Goal: Information Seeking & Learning: Learn about a topic

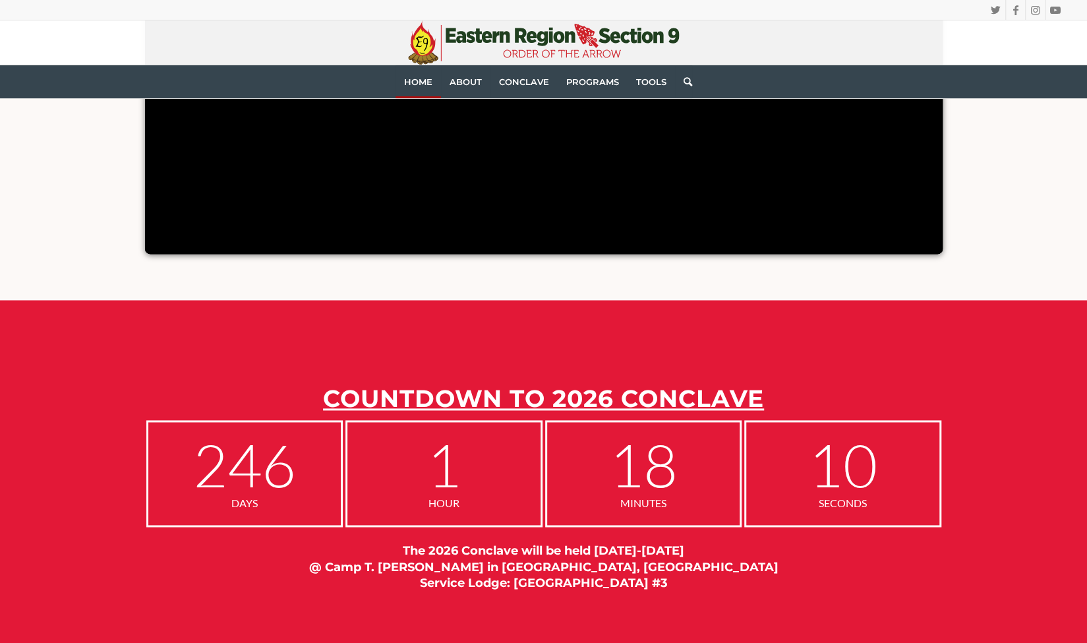
scroll to position [1011, 0]
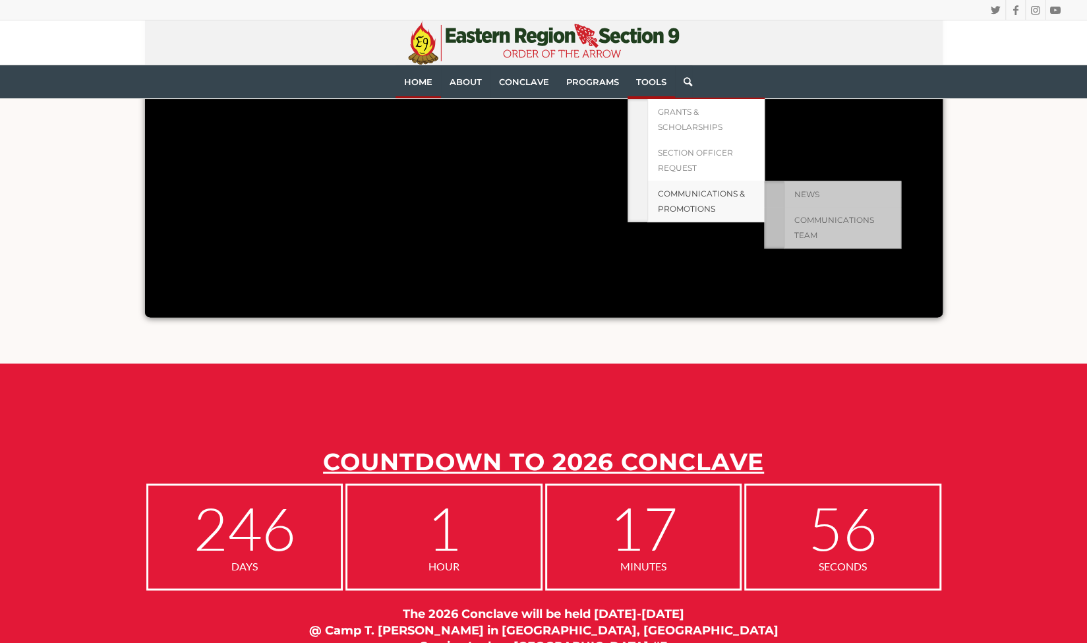
click at [681, 201] on link "Communications & Promotions" at bounding box center [705, 202] width 117 height 42
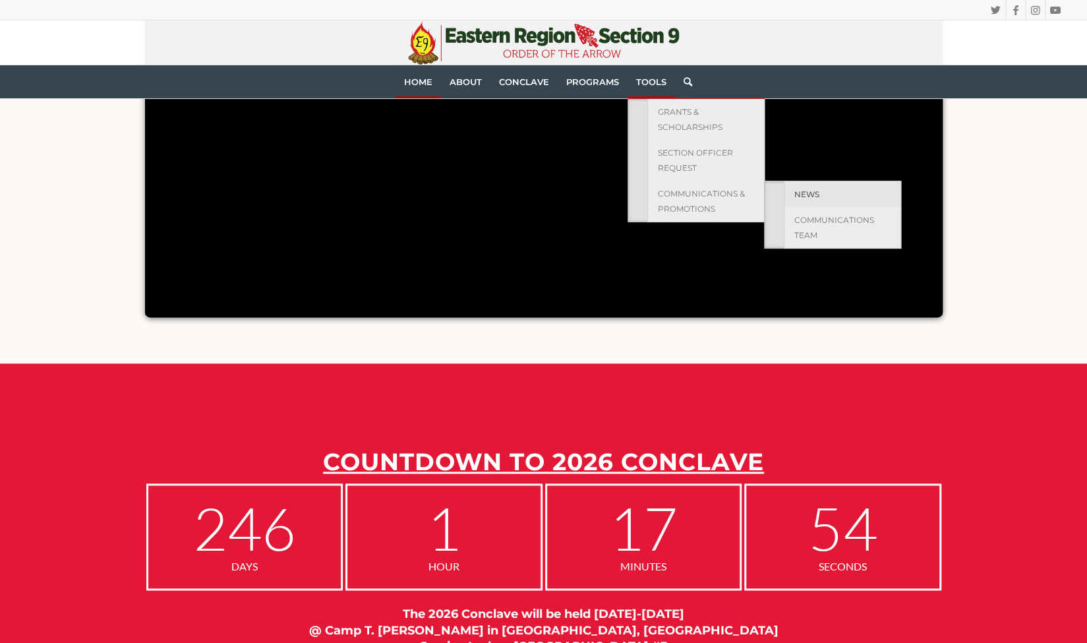
click at [785, 190] on link "News" at bounding box center [842, 194] width 117 height 26
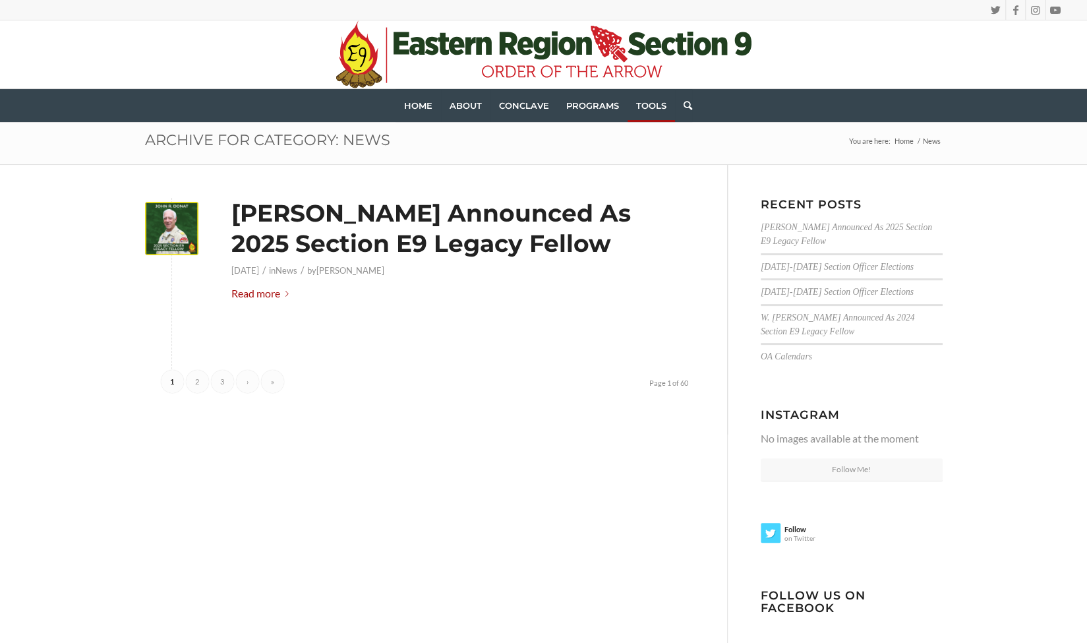
scroll to position [27, 0]
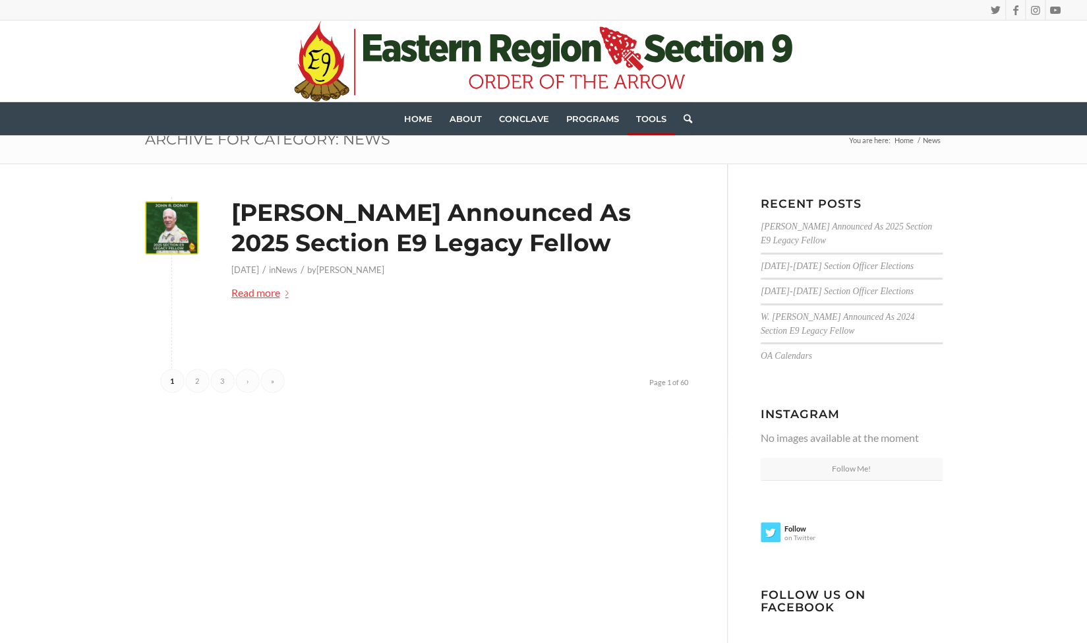
click at [260, 285] on link "Read more" at bounding box center [262, 293] width 63 height 18
click at [787, 262] on link "[DATE]-[DATE] Section Officer Elections" at bounding box center [837, 266] width 153 height 10
click at [423, 590] on div "John R. Donat Announced As 2025 Section E9 Legacy Fellow March 31, 2025 / in Ne…" at bounding box center [544, 426] width 864 height 525
click at [187, 378] on link "2" at bounding box center [197, 380] width 23 height 23
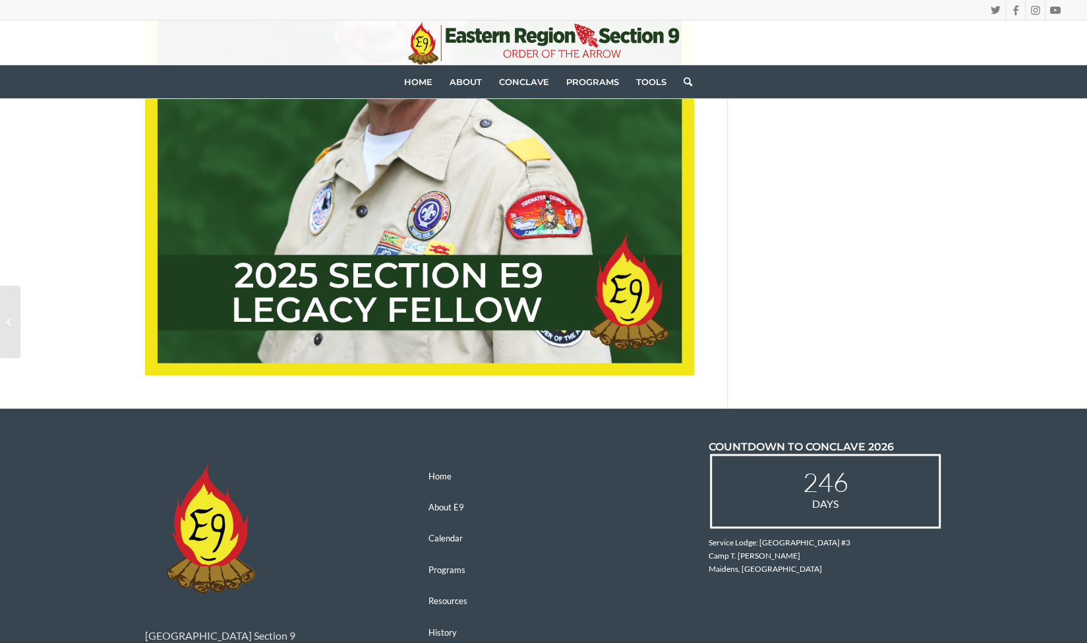
scroll to position [1002, 0]
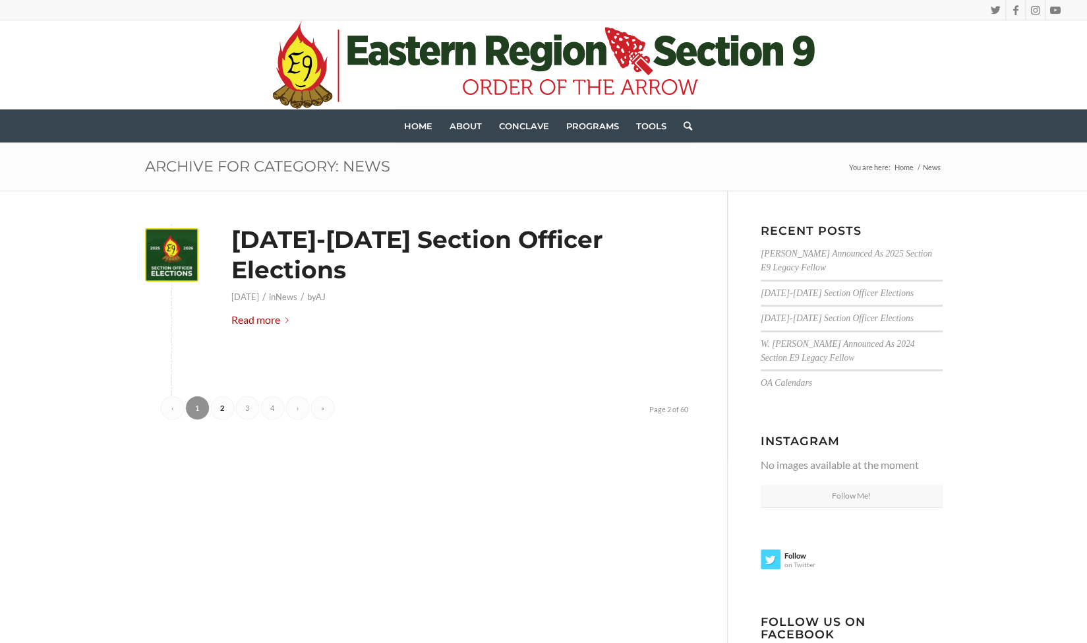
click at [198, 396] on link "1" at bounding box center [197, 407] width 23 height 23
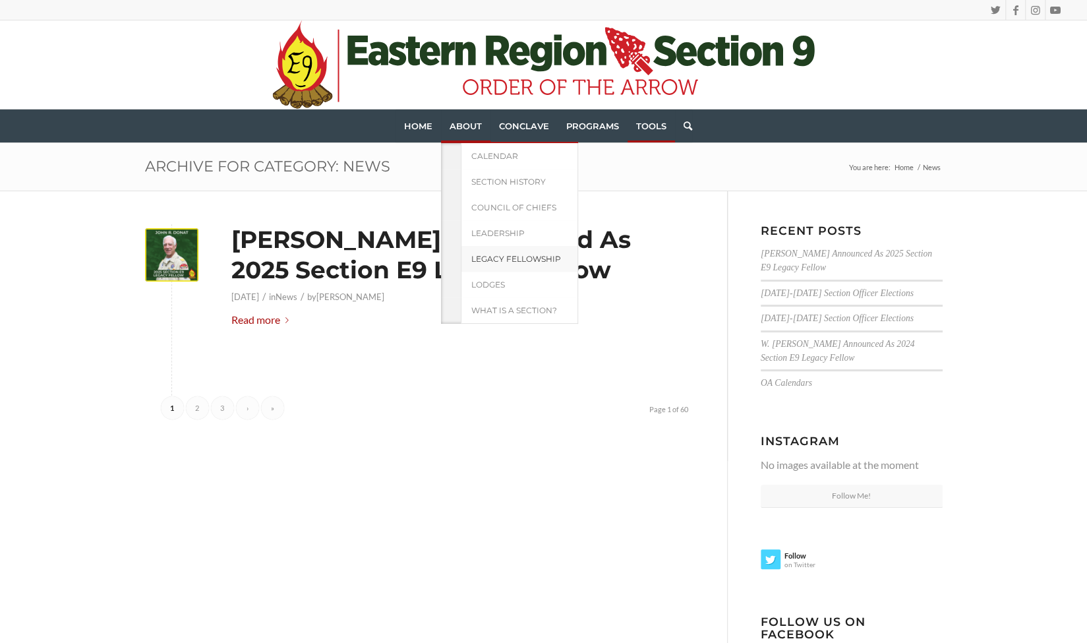
click at [496, 249] on link "Legacy Fellowship" at bounding box center [519, 259] width 117 height 26
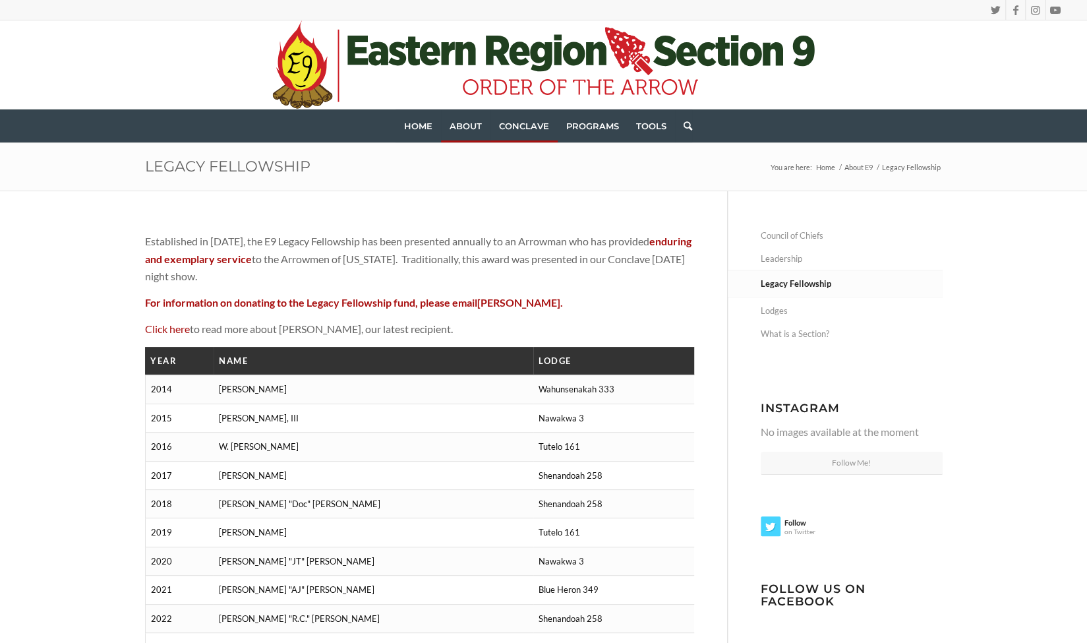
click at [518, 134] on link "Conclave" at bounding box center [524, 125] width 67 height 33
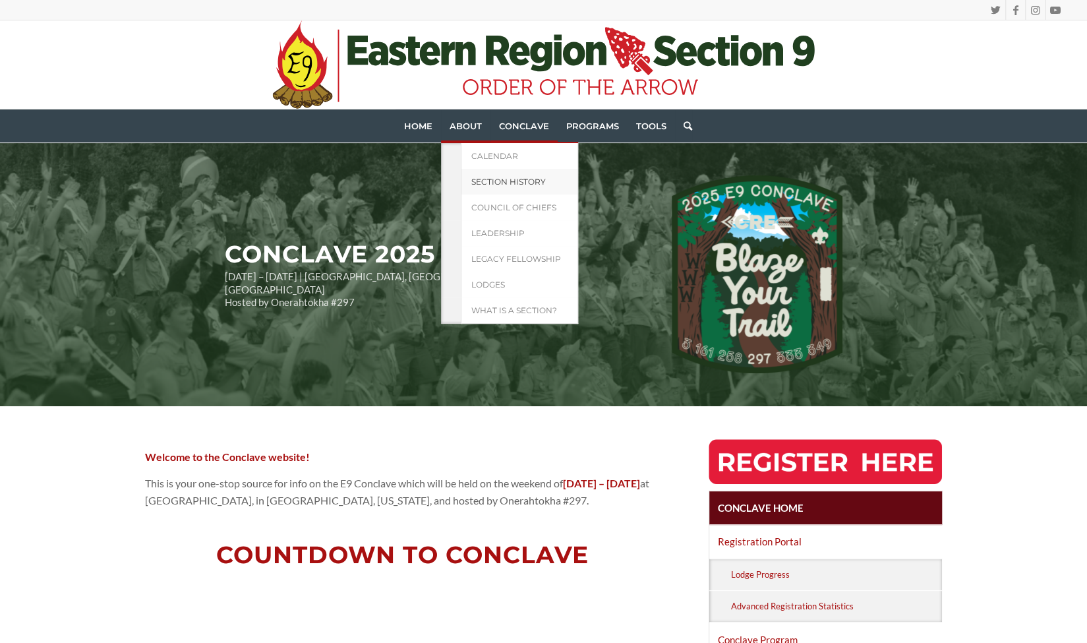
click at [539, 180] on span "Section History" at bounding box center [508, 182] width 74 height 10
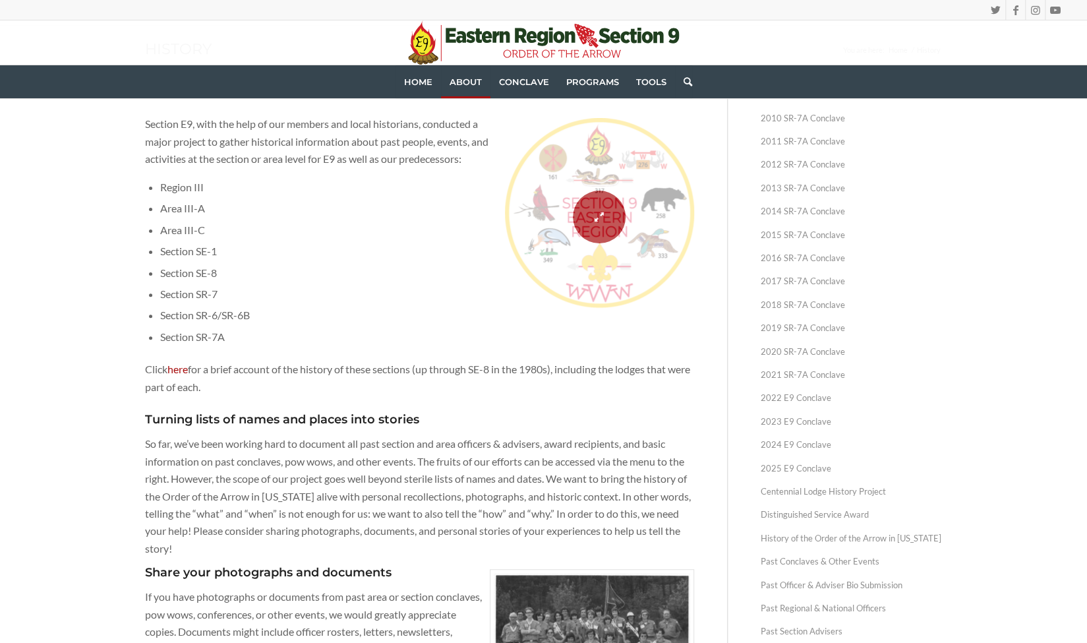
scroll to position [118, 0]
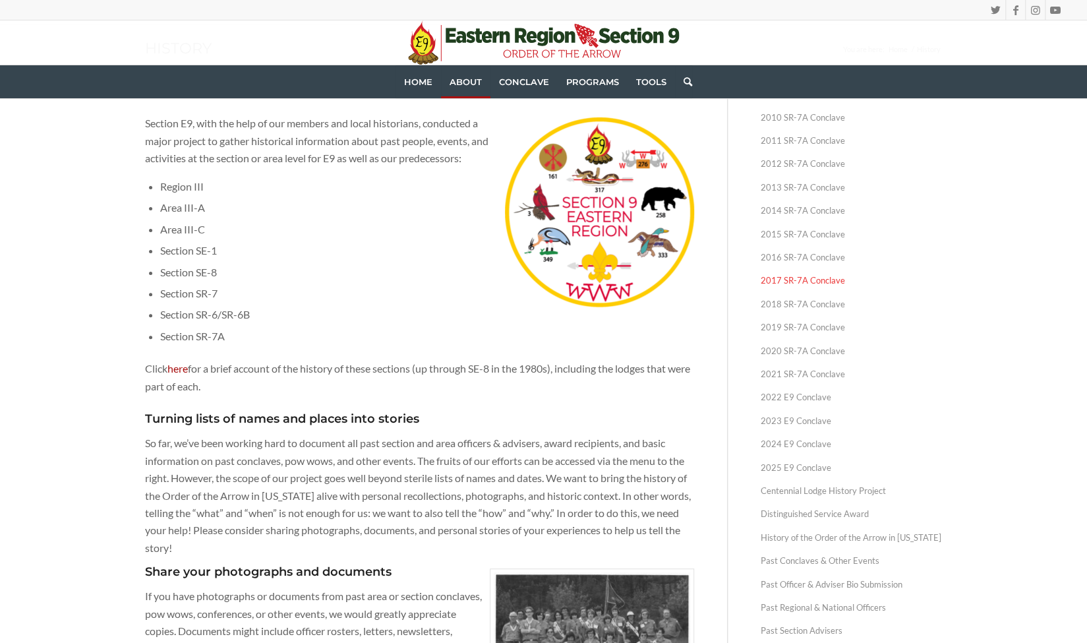
click at [816, 283] on link "2017 SR-7A Conclave" at bounding box center [852, 280] width 182 height 23
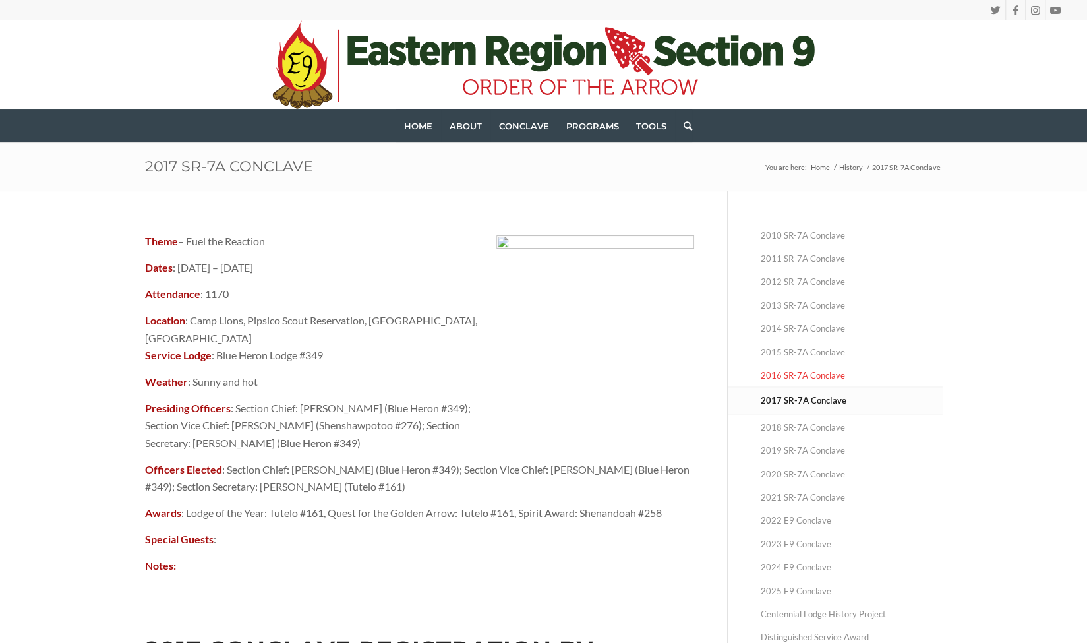
click at [771, 369] on link "2016 SR-7A Conclave" at bounding box center [852, 375] width 182 height 23
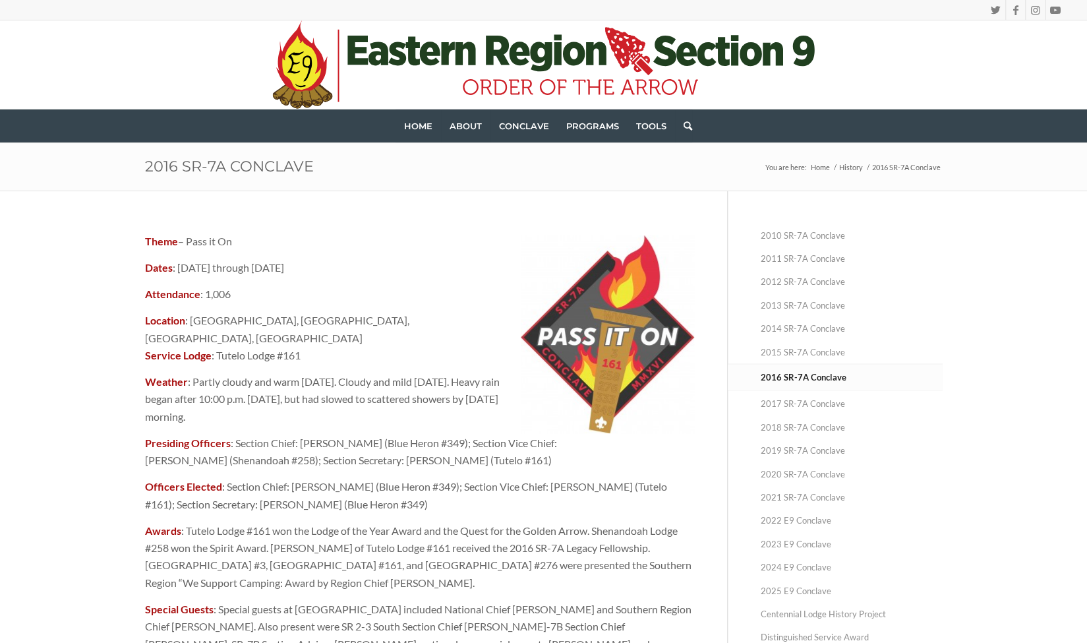
drag, startPoint x: 502, startPoint y: 485, endPoint x: 145, endPoint y: 465, distance: 357.3
click at [145, 478] on p "Officers Elected : Section Chief: Anthony Peluso (Blue Heron #349); Section Vic…" at bounding box center [419, 495] width 549 height 35
click at [145, 480] on strong "Officers Elected" at bounding box center [183, 486] width 77 height 13
click at [819, 347] on link "2015 SR-7A Conclave" at bounding box center [852, 352] width 182 height 23
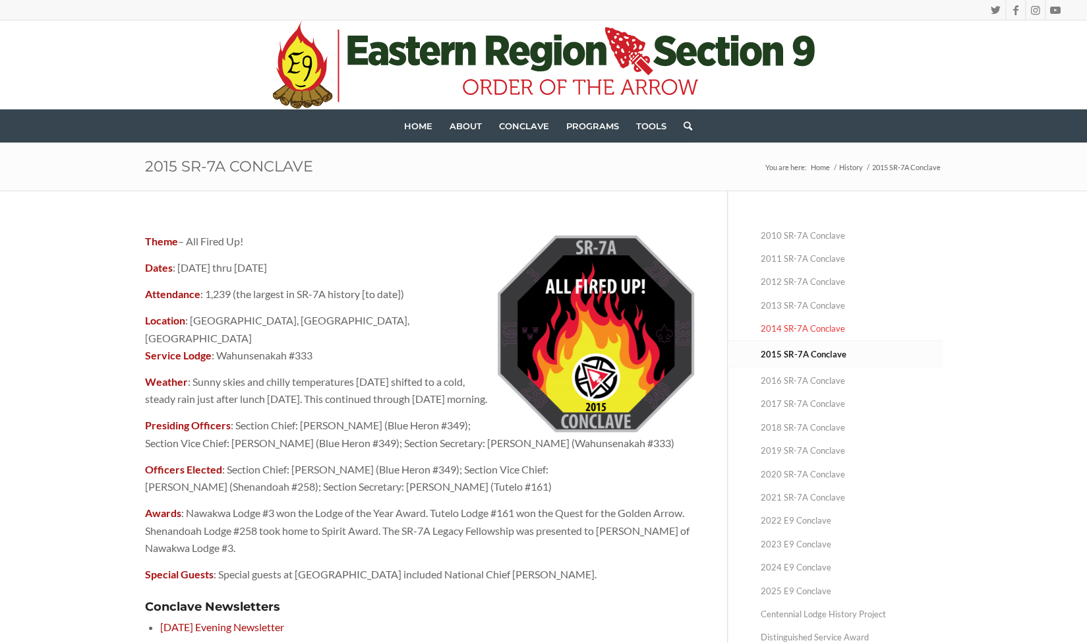
click at [821, 320] on link "2014 SR-7A Conclave" at bounding box center [852, 328] width 182 height 23
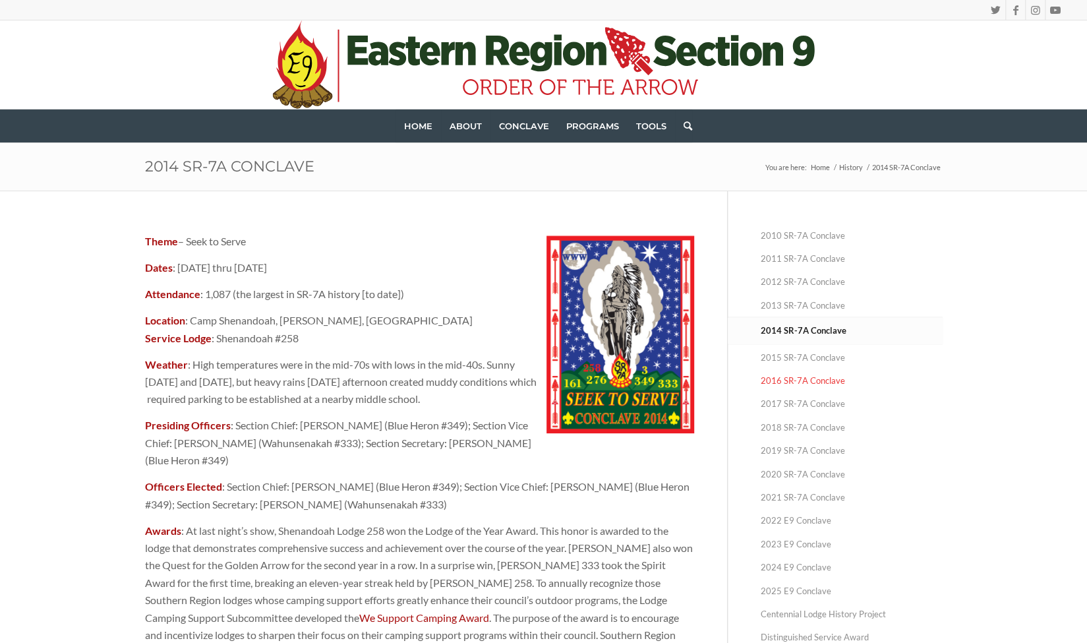
click at [814, 379] on link "2016 SR-7A Conclave" at bounding box center [852, 380] width 182 height 23
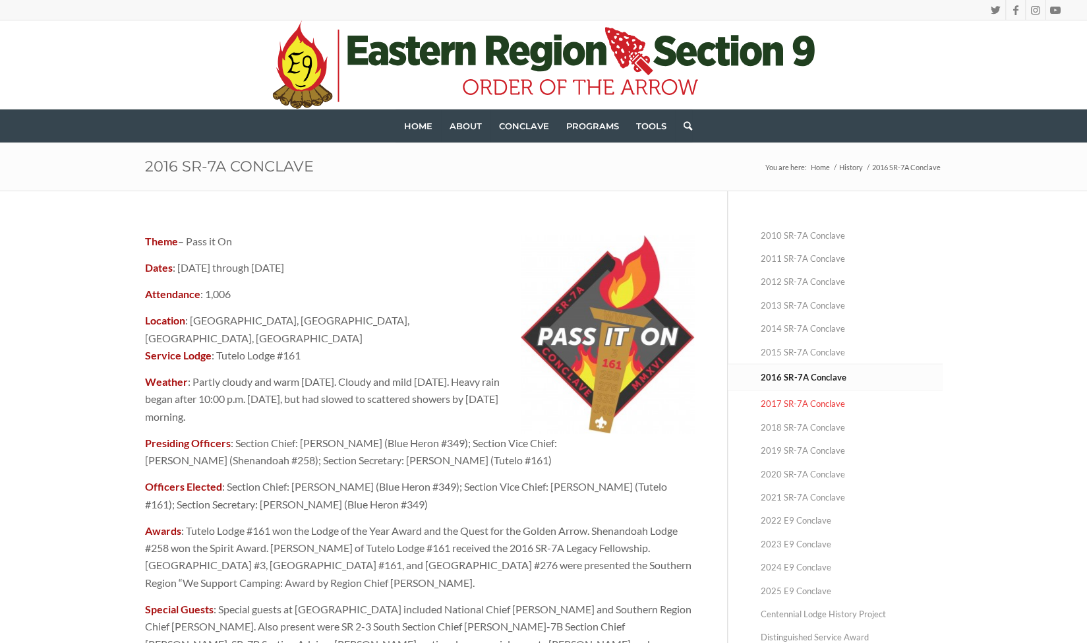
click at [812, 394] on link "2017 SR-7A Conclave" at bounding box center [852, 403] width 182 height 23
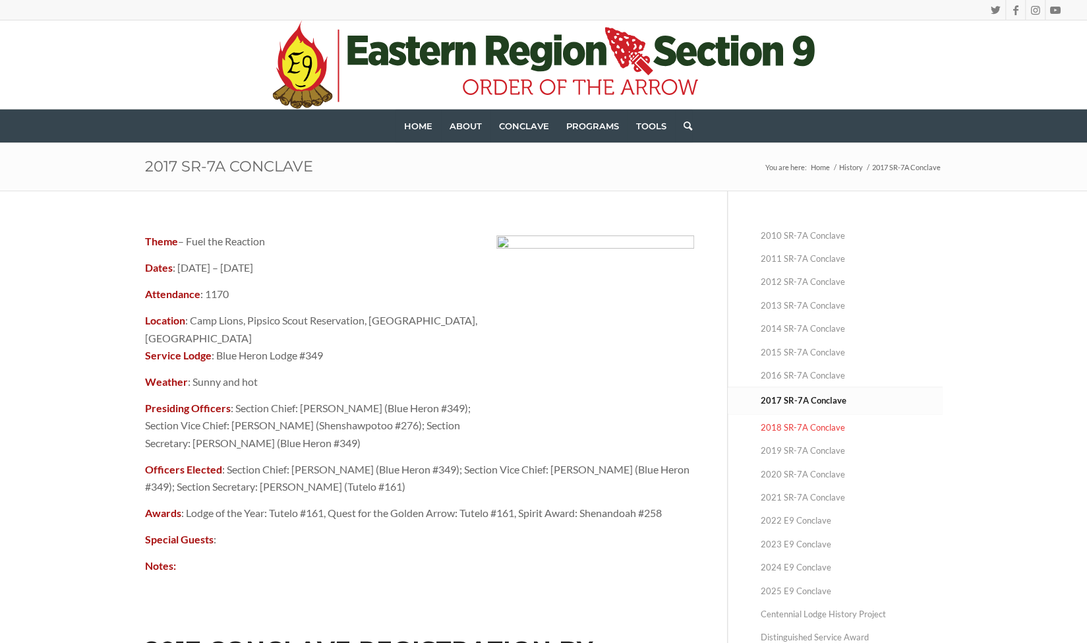
click at [809, 425] on link "2018 SR-7A Conclave" at bounding box center [852, 427] width 182 height 23
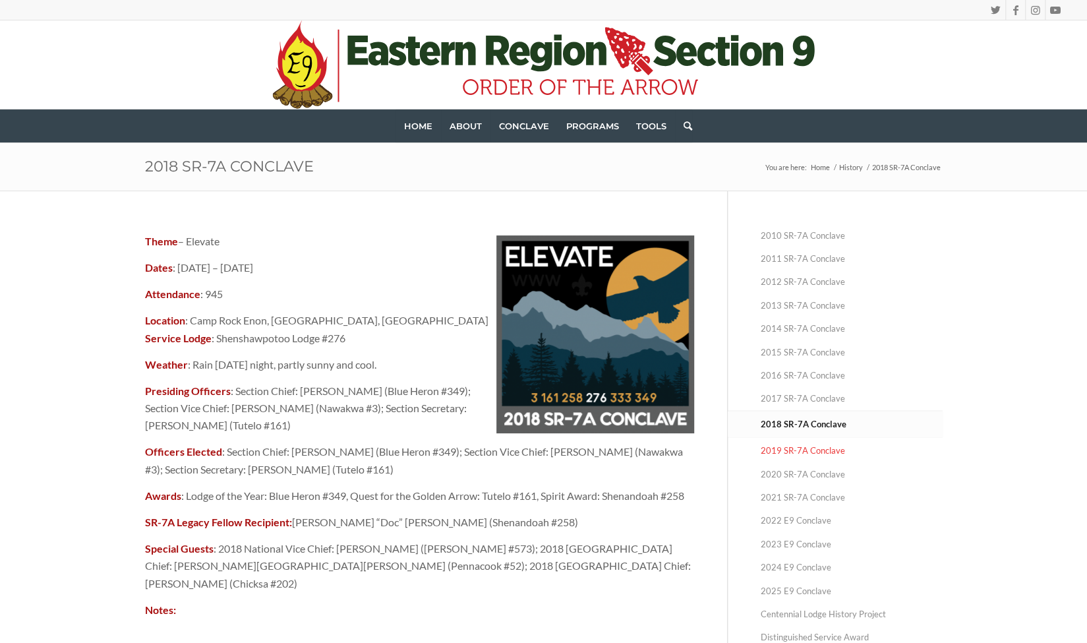
click at [819, 455] on link "2019 SR-7A Conclave" at bounding box center [852, 450] width 182 height 23
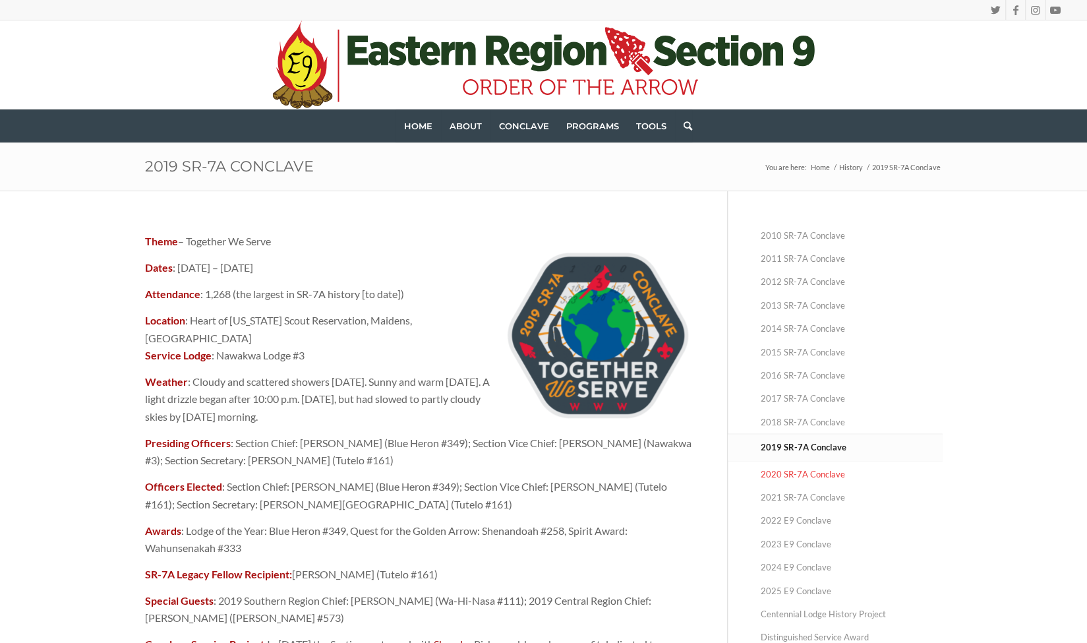
click at [804, 471] on link "2020 SR-7A Conclave" at bounding box center [852, 474] width 182 height 23
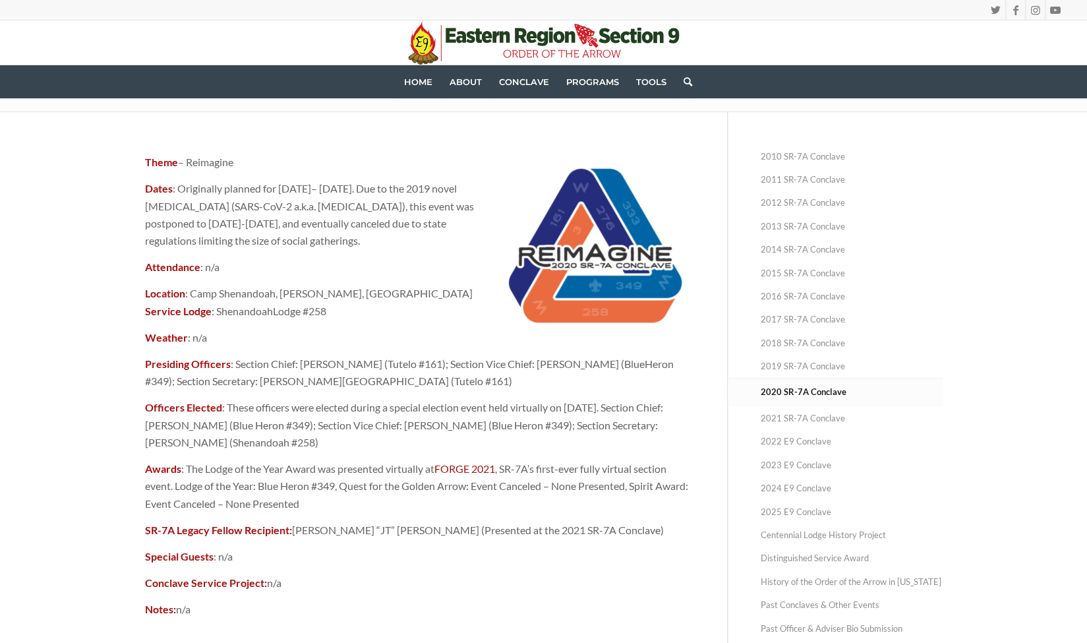
scroll to position [80, 0]
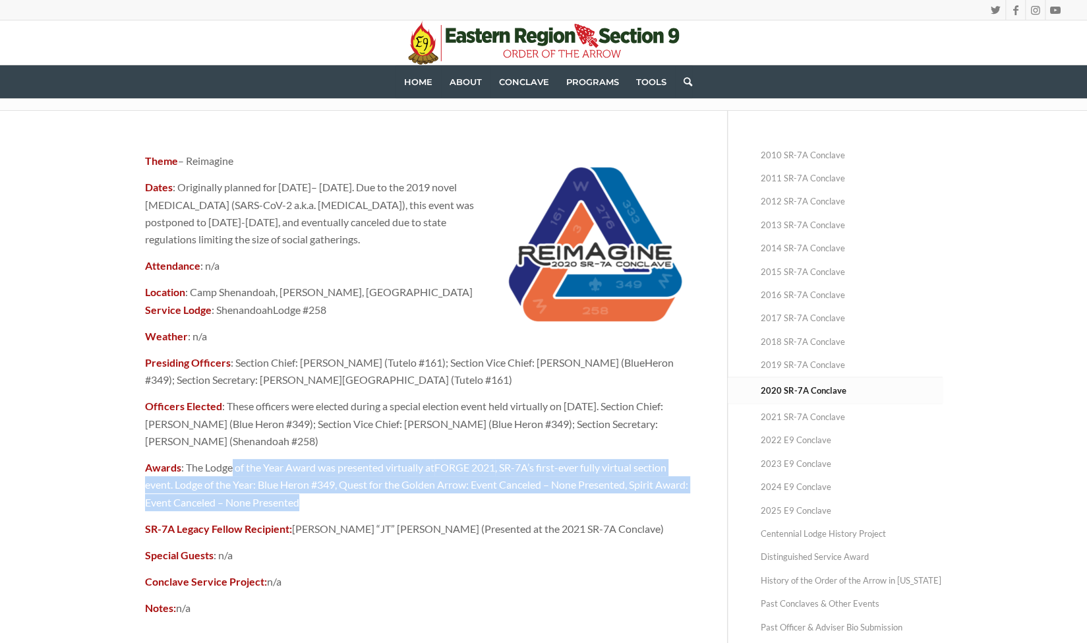
drag, startPoint x: 405, startPoint y: 502, endPoint x: 231, endPoint y: 464, distance: 177.4
click at [231, 464] on p "Awards : The Lodge of the Year Award was presented virtually at FORGE 2021 , SR…" at bounding box center [419, 485] width 549 height 52
click at [415, 498] on p "Awards : The Lodge of the Year Award was presented virtually at FORGE 2021 , SR…" at bounding box center [419, 485] width 549 height 52
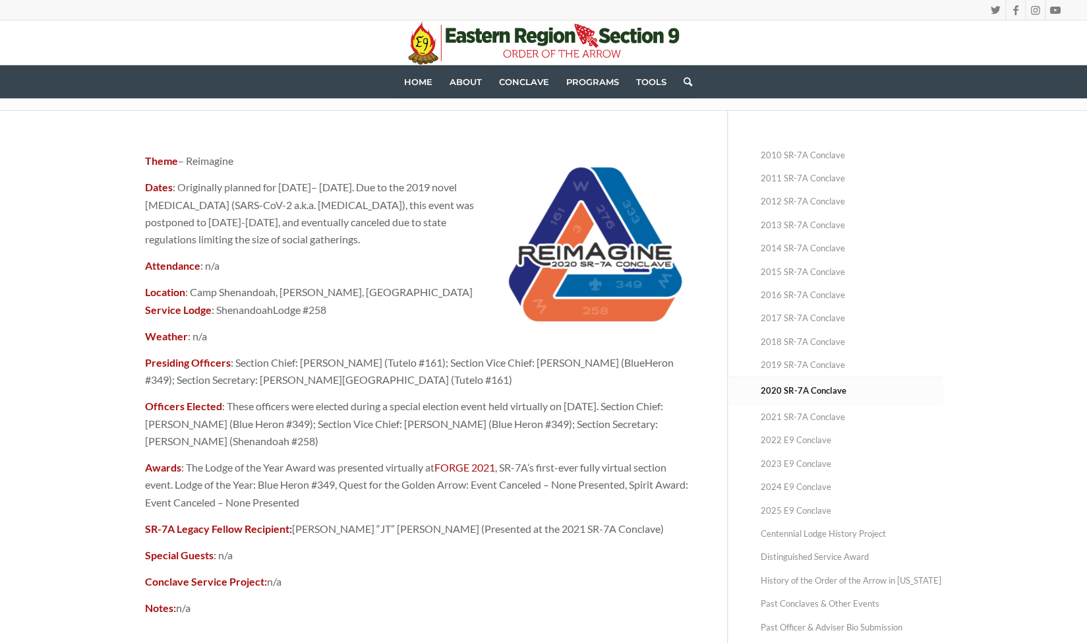
scroll to position [96, 0]
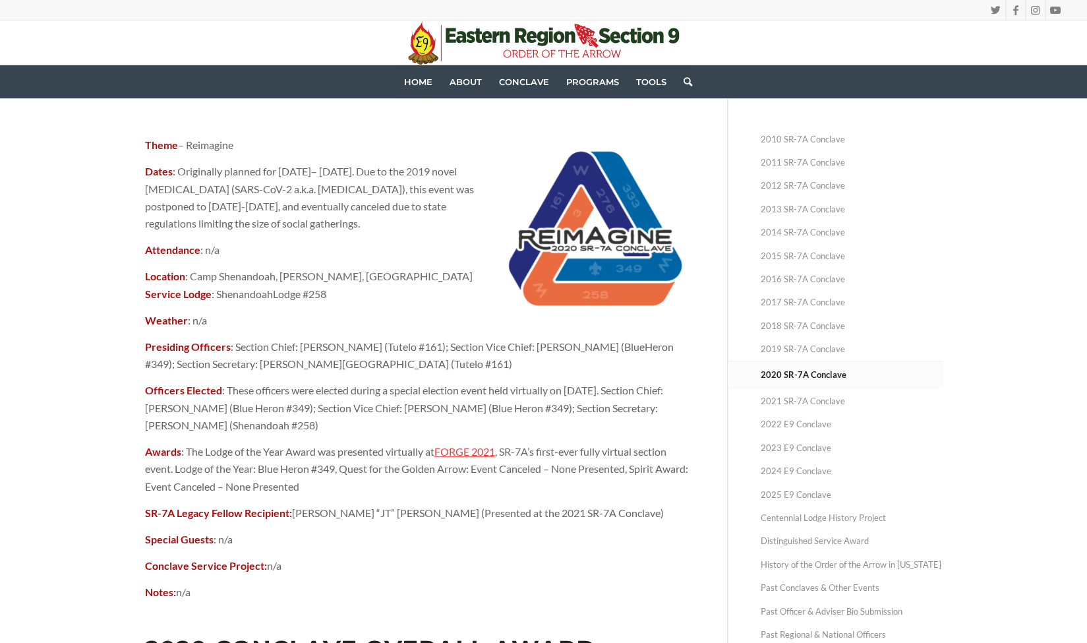
click at [480, 453] on link "FORGE 2021" at bounding box center [464, 451] width 61 height 13
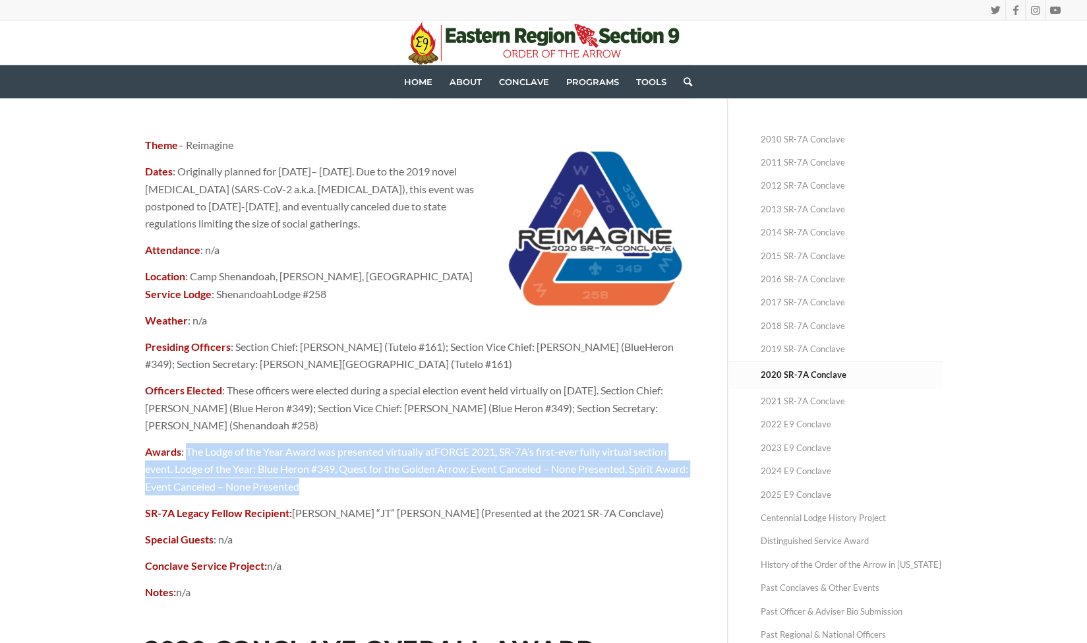
drag, startPoint x: 597, startPoint y: 479, endPoint x: 185, endPoint y: 452, distance: 413.0
click at [185, 452] on p "Awards : The Lodge of the Year Award was presented virtually at FORGE 2021 , SR…" at bounding box center [419, 469] width 549 height 52
click at [777, 417] on link "2022 E9 Conclave" at bounding box center [852, 424] width 182 height 23
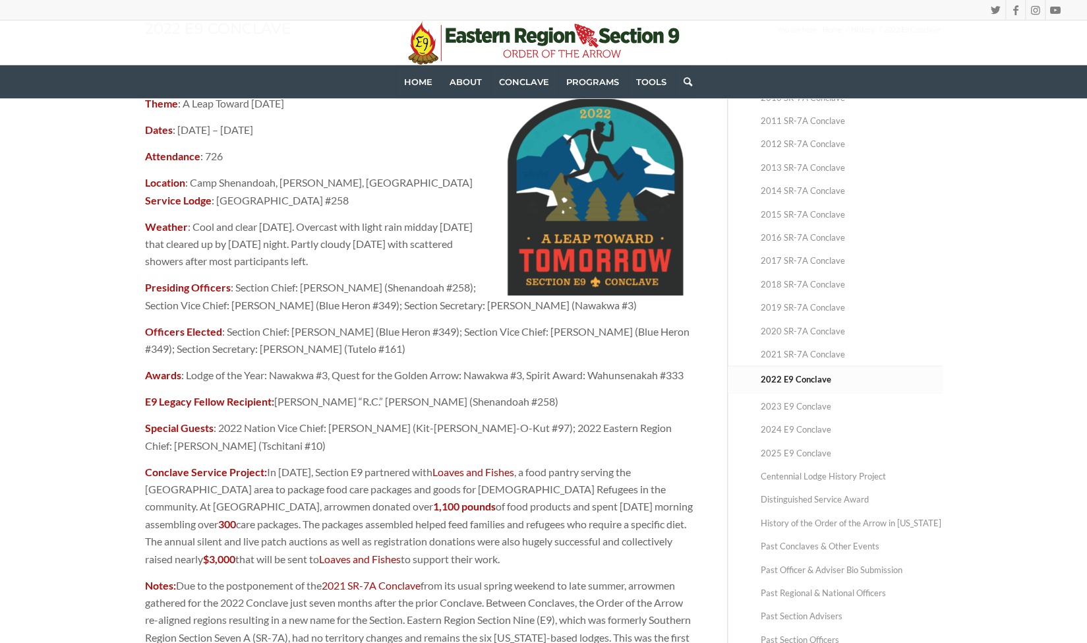
scroll to position [130, 0]
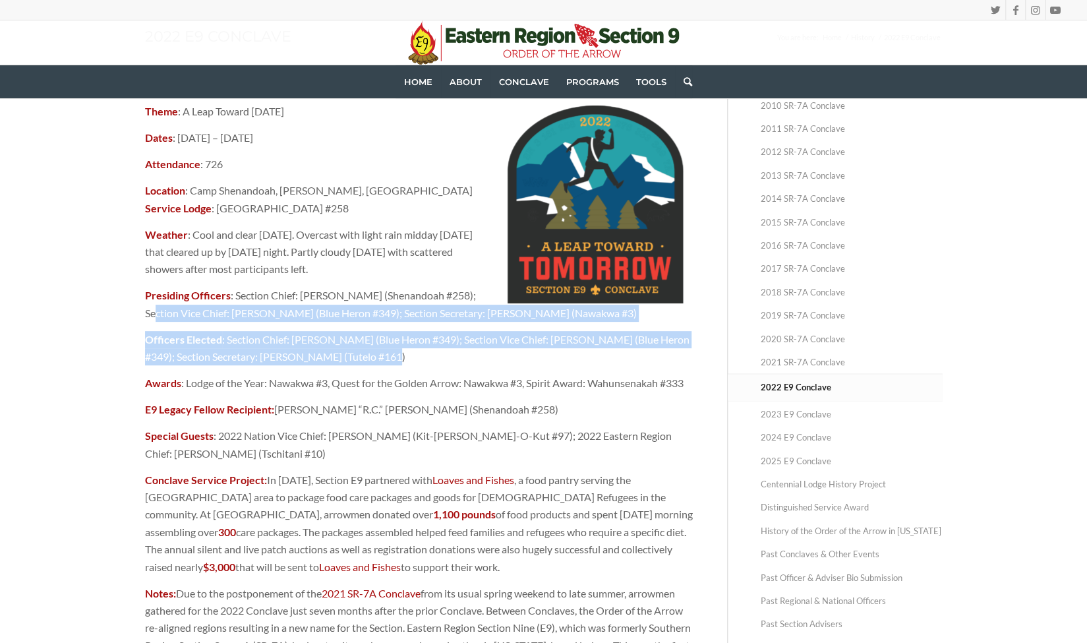
drag, startPoint x: 376, startPoint y: 353, endPoint x: 148, endPoint y: 305, distance: 233.0
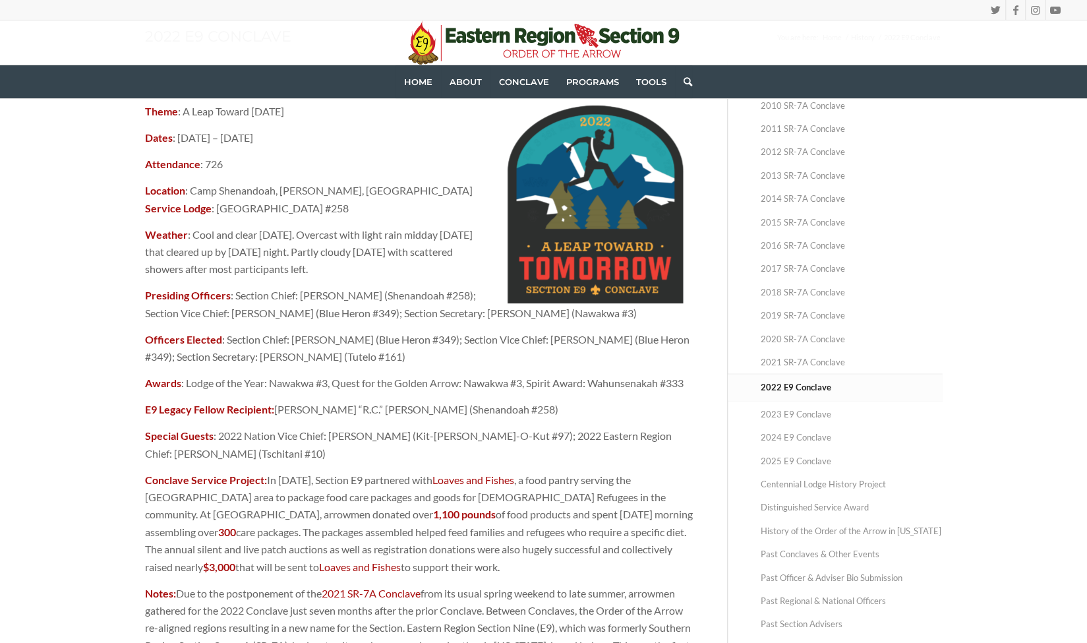
click at [439, 377] on p "Awards : Lodge of the Year: Nawakwa #3, Quest for the Golden Arrow: Nawakwa #3,…" at bounding box center [419, 382] width 549 height 17
click at [816, 366] on link "2021 SR-7A Conclave" at bounding box center [852, 362] width 182 height 23
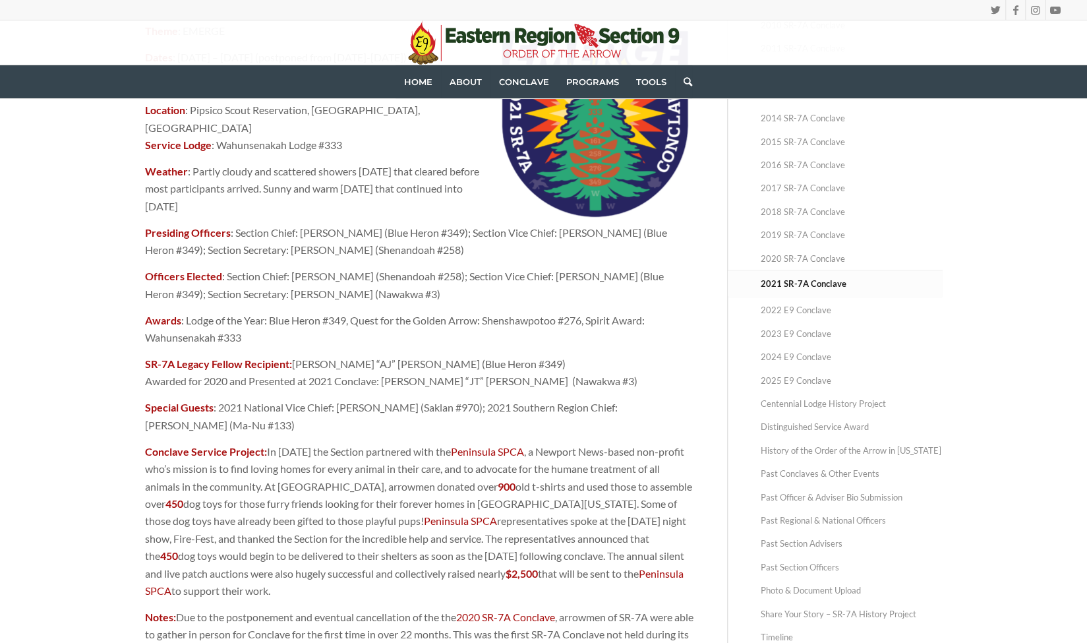
scroll to position [124, 0]
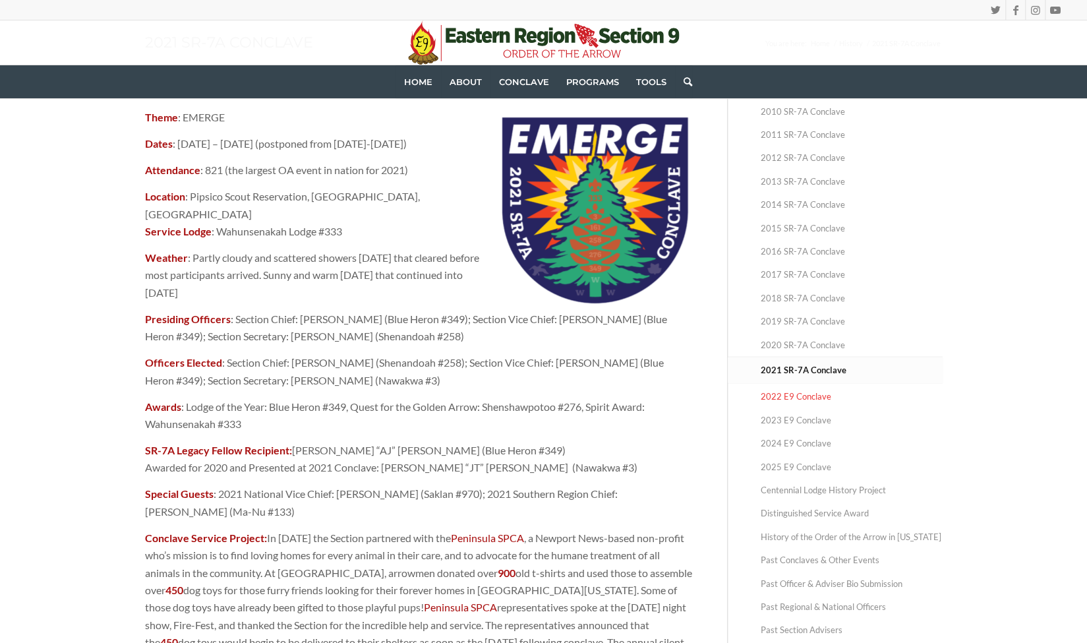
click at [802, 403] on link "2022 E9 Conclave" at bounding box center [852, 396] width 182 height 23
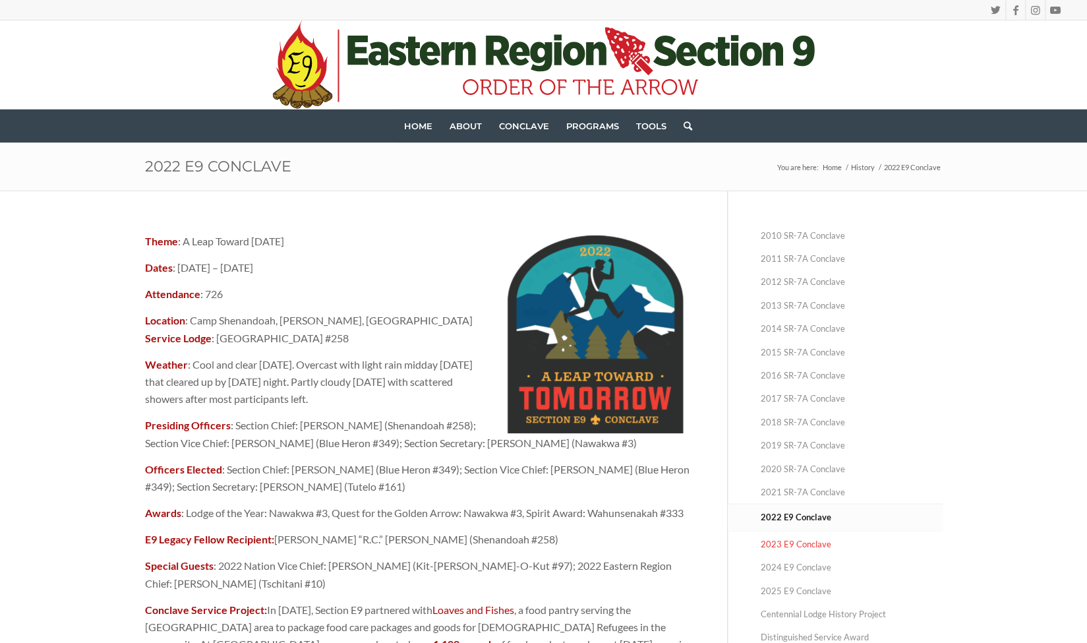
click at [796, 543] on link "2023 E9 Conclave" at bounding box center [852, 544] width 182 height 23
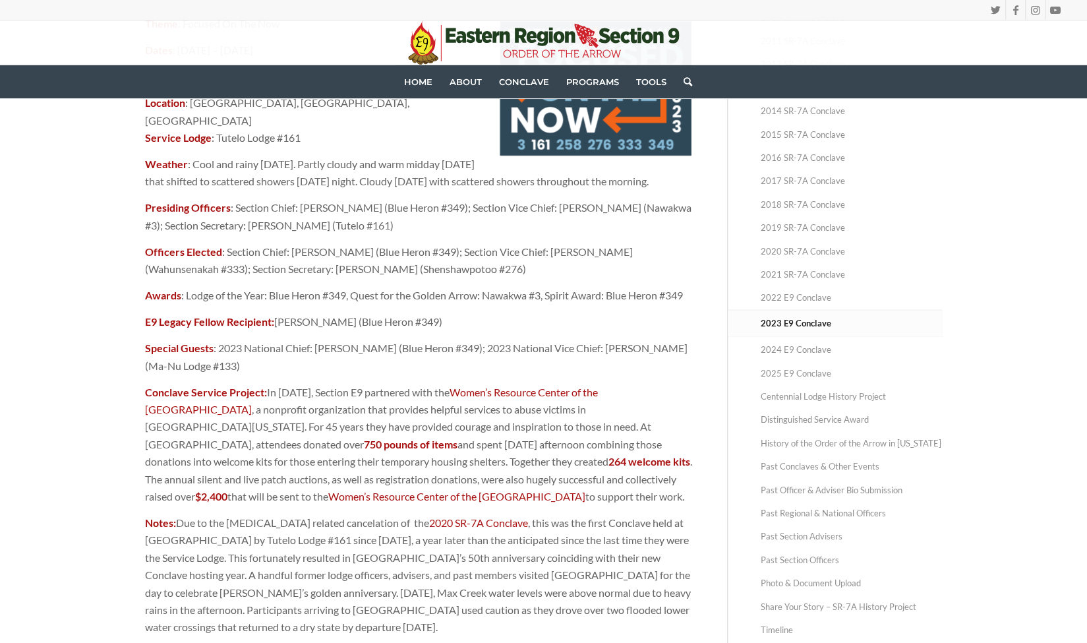
scroll to position [216, 0]
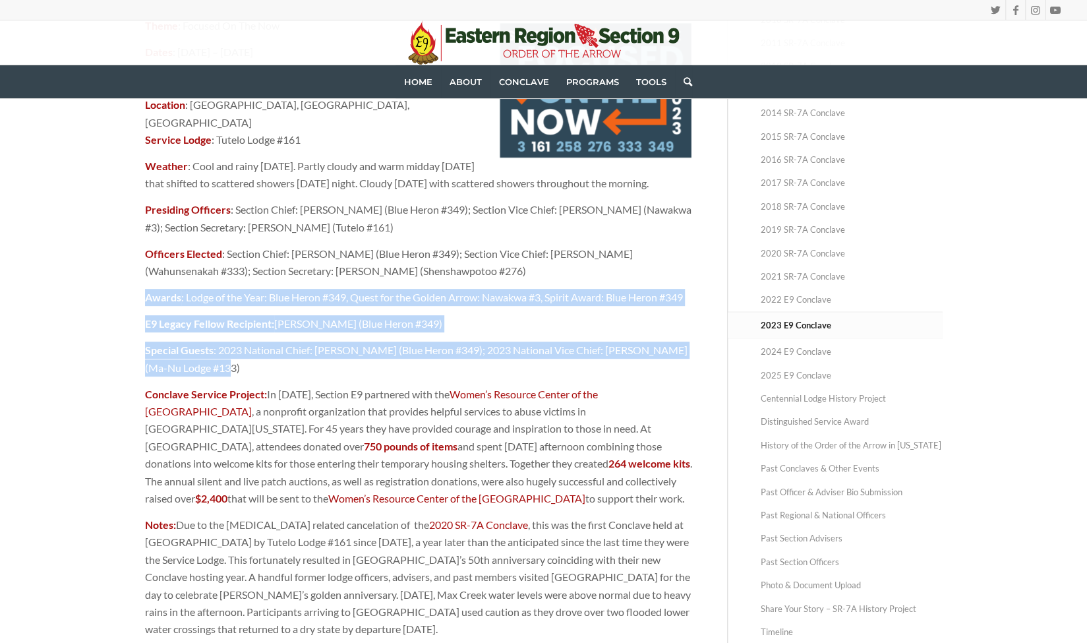
drag, startPoint x: 312, startPoint y: 359, endPoint x: 145, endPoint y: 302, distance: 177.0
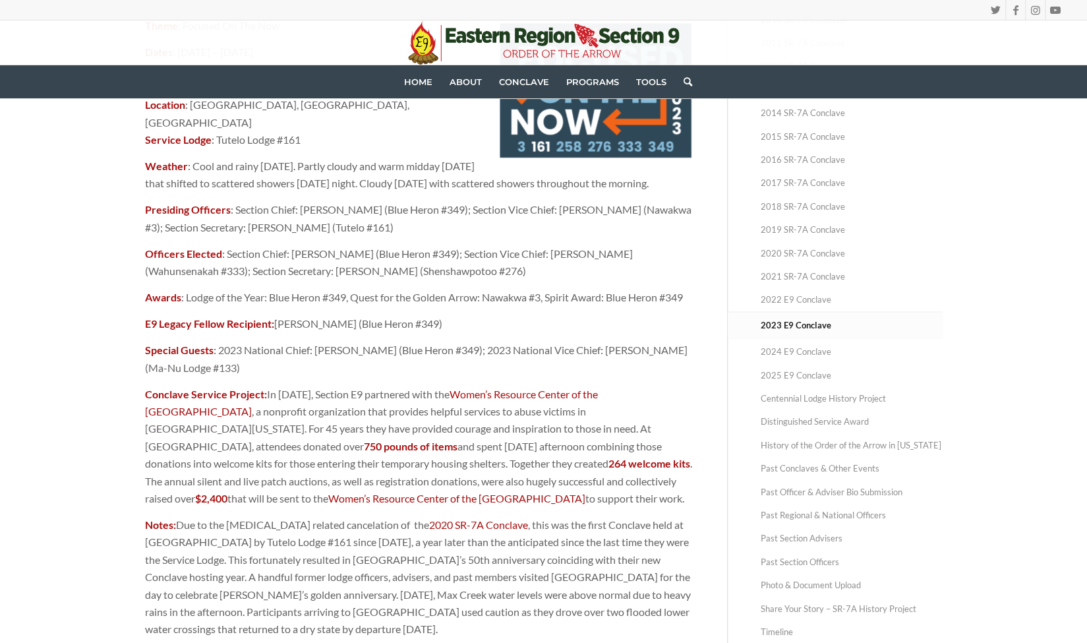
click at [242, 264] on p "Officers Elected : Section Chief: [PERSON_NAME] (Blue Heron #349); Section Vice…" at bounding box center [419, 262] width 549 height 35
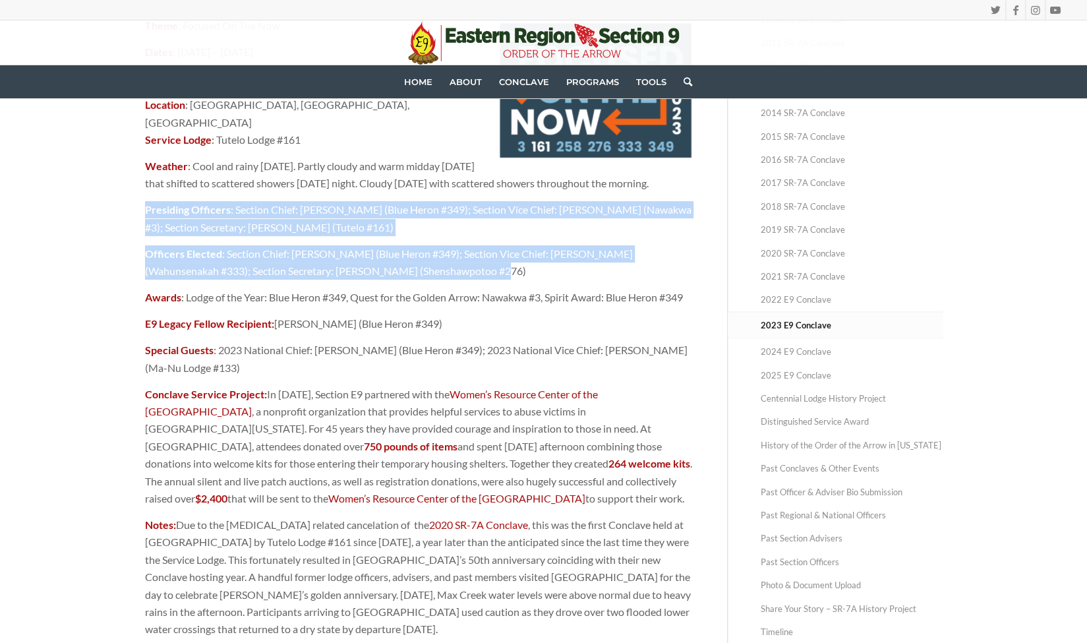
drag, startPoint x: 442, startPoint y: 270, endPoint x: 145, endPoint y: 210, distance: 303.2
click at [438, 214] on p "Presiding Officers : Section Chief: David Gosik (Blue Heron #349); Section Vice…" at bounding box center [419, 218] width 549 height 35
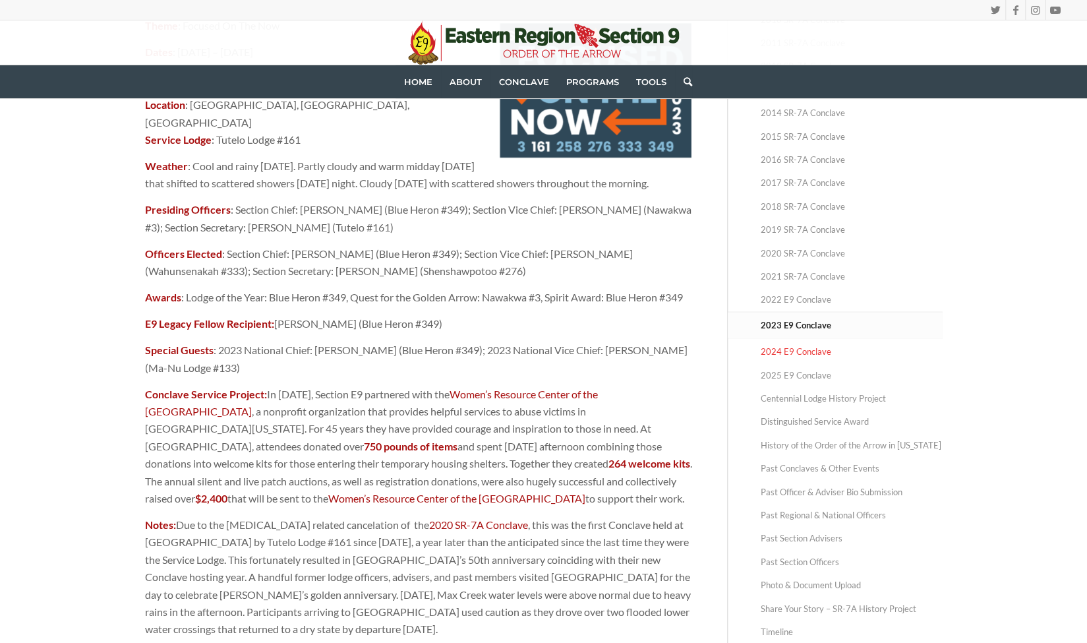
click at [808, 352] on link "2024 E9 Conclave" at bounding box center [852, 351] width 182 height 23
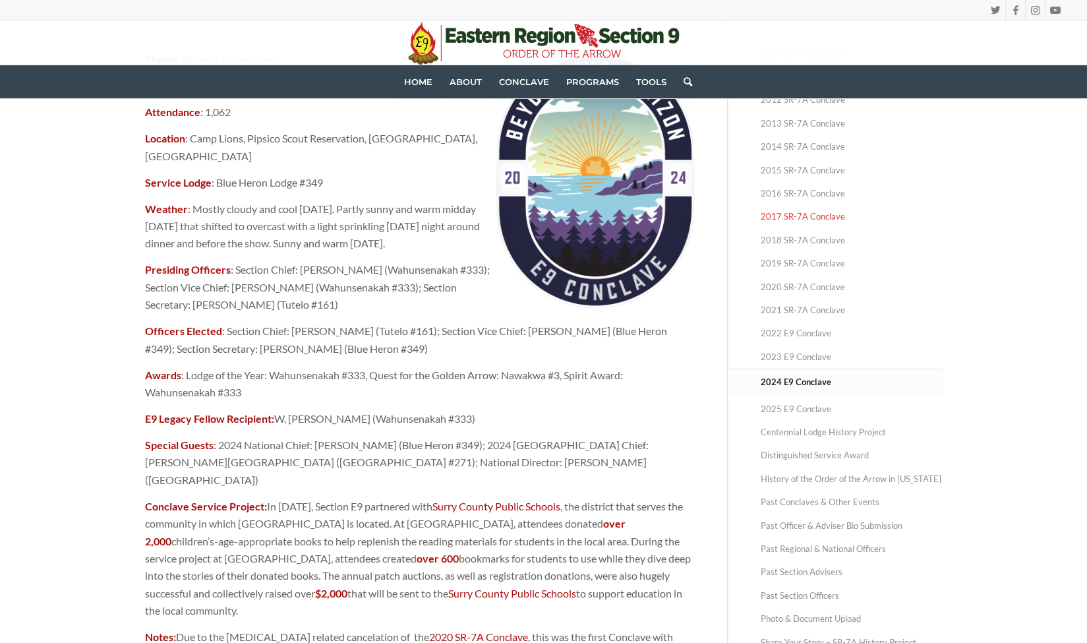
scroll to position [32, 0]
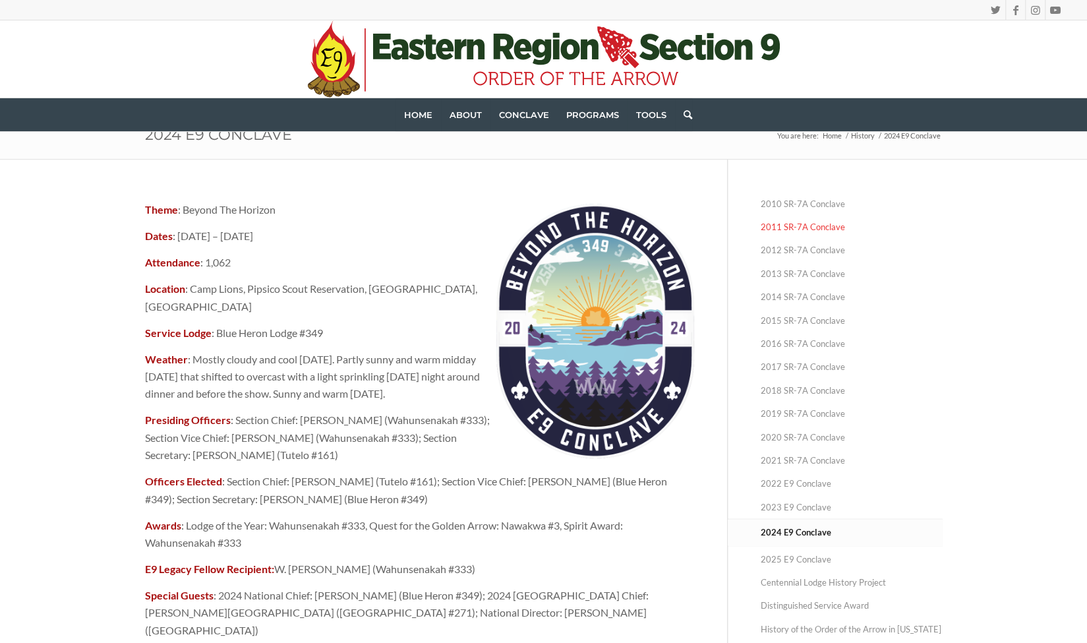
click at [785, 216] on link "2011 SR-7A Conclave" at bounding box center [852, 227] width 182 height 23
click at [779, 208] on link "2010 SR-7A Conclave" at bounding box center [852, 204] width 182 height 23
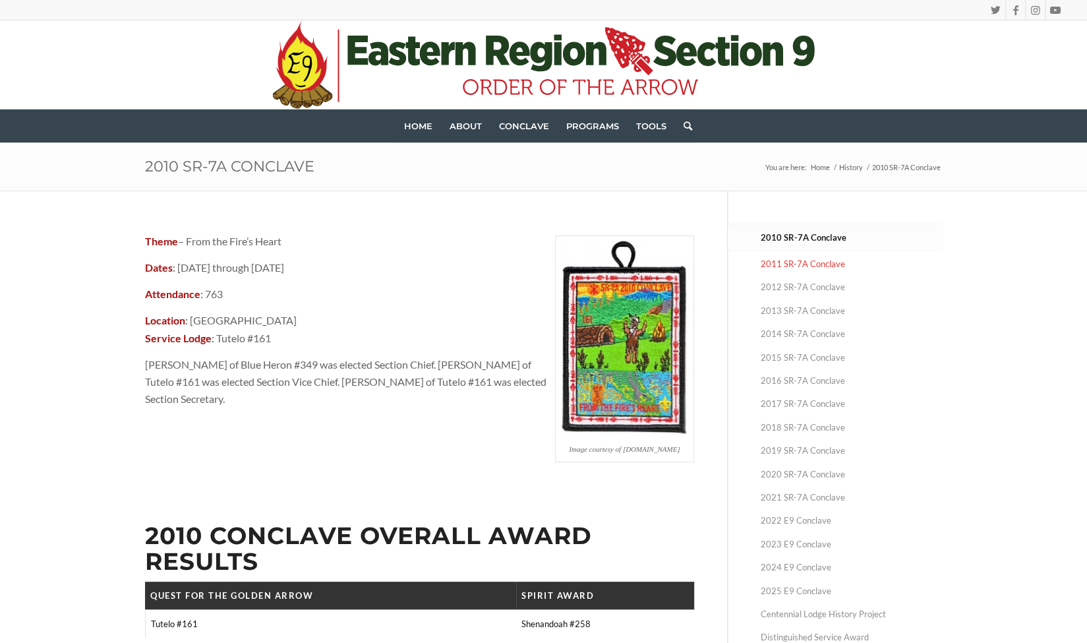
click at [786, 264] on link "2011 SR-7A Conclave" at bounding box center [852, 264] width 182 height 23
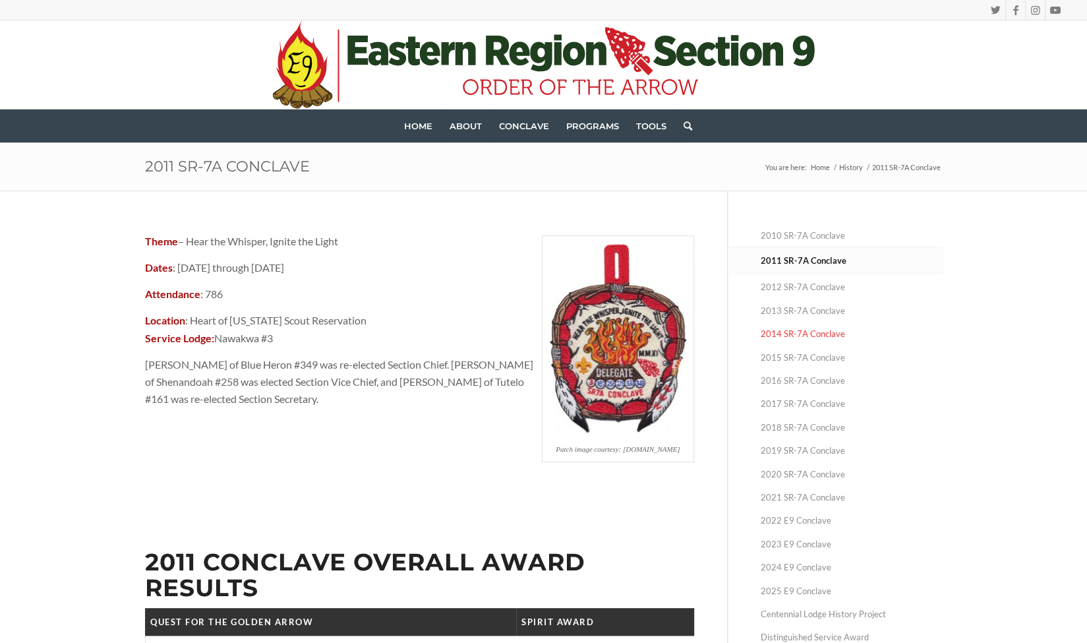
click at [792, 340] on link "2014 SR-7A Conclave" at bounding box center [852, 333] width 182 height 23
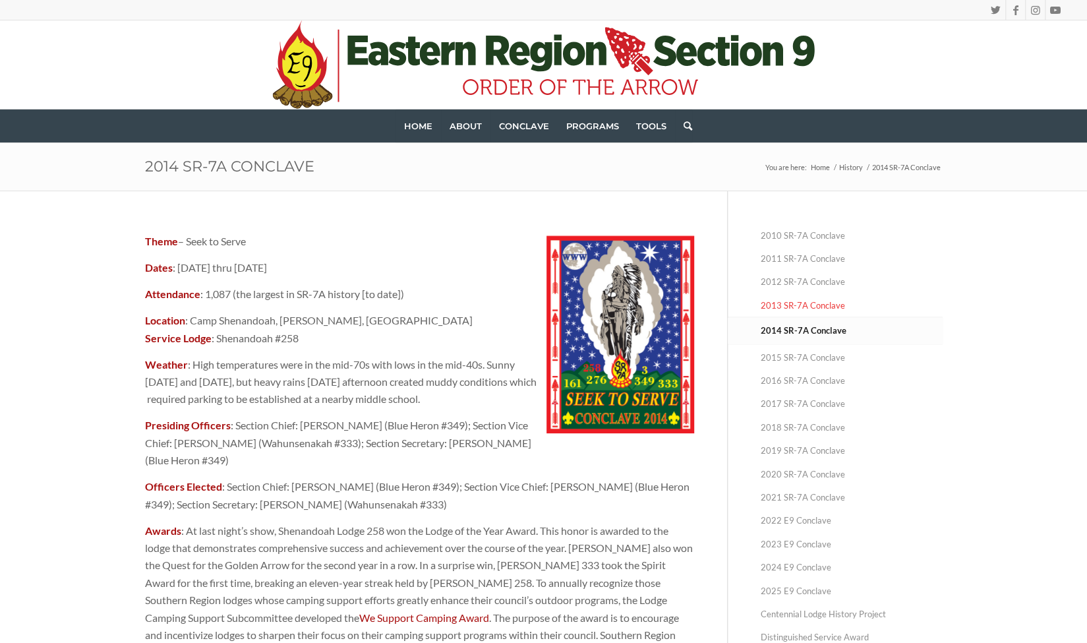
click at [814, 303] on link "2013 SR-7A Conclave" at bounding box center [852, 305] width 182 height 23
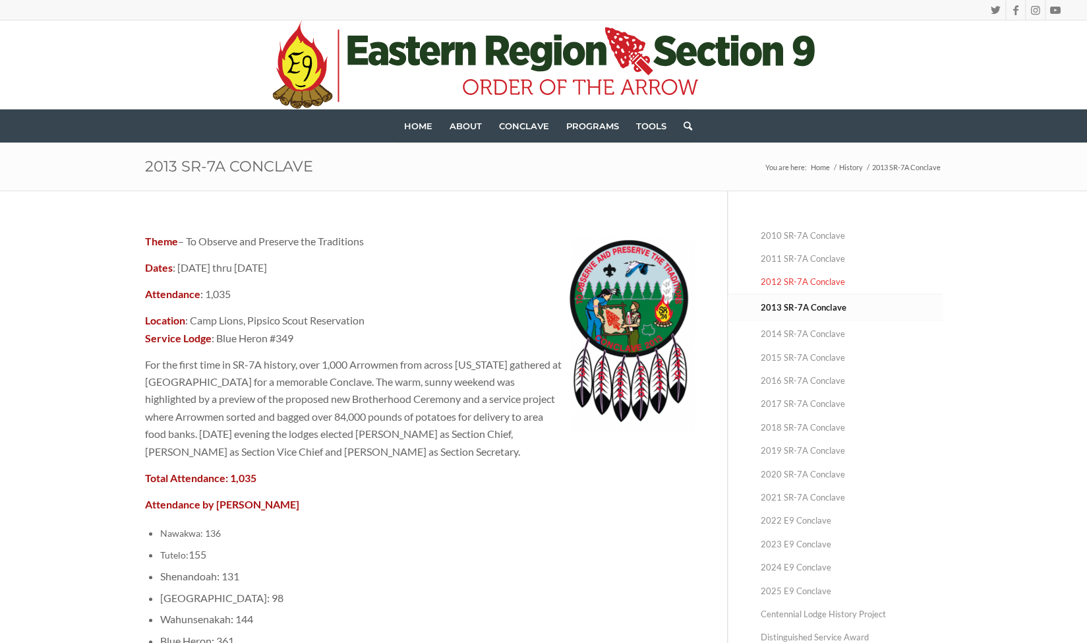
click at [804, 282] on link "2012 SR-7A Conclave" at bounding box center [852, 281] width 182 height 23
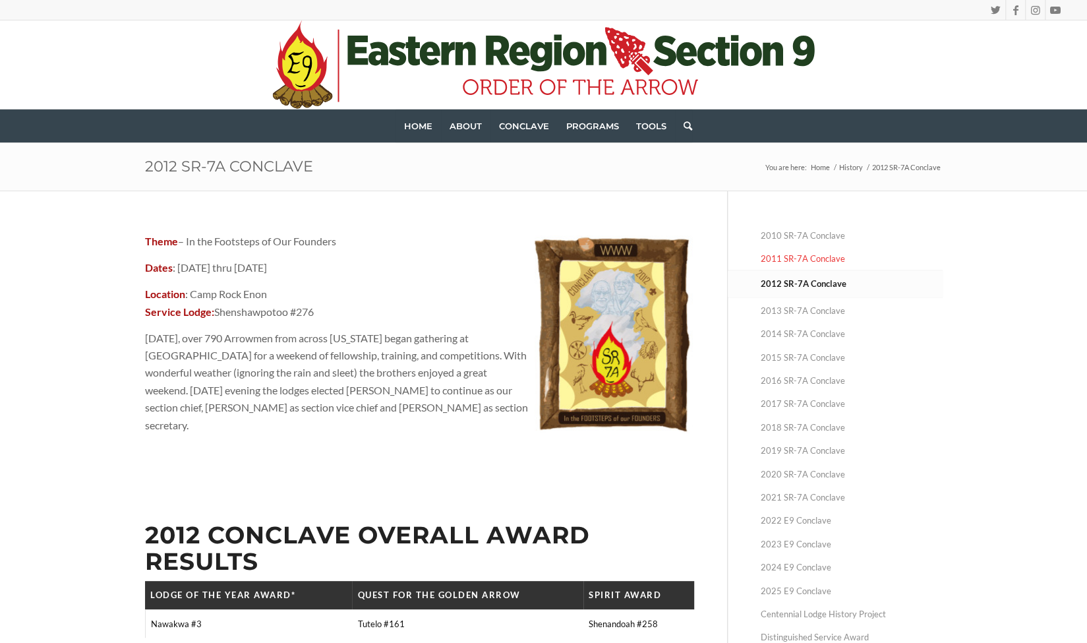
click at [814, 260] on link "2011 SR-7A Conclave" at bounding box center [852, 258] width 182 height 23
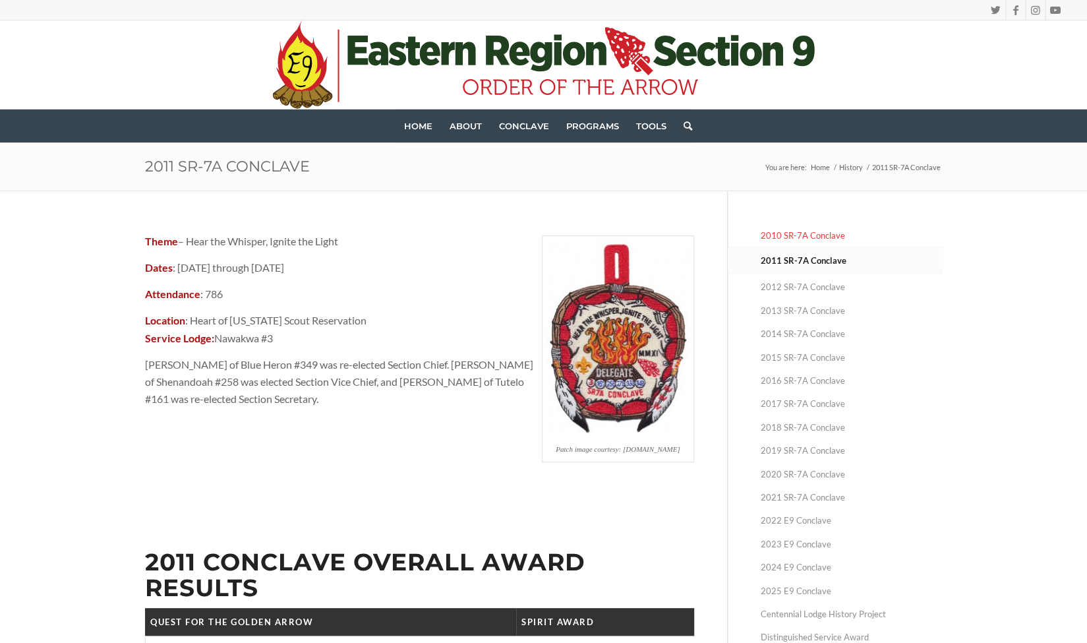
click at [806, 241] on link "2010 SR-7A Conclave" at bounding box center [852, 235] width 182 height 23
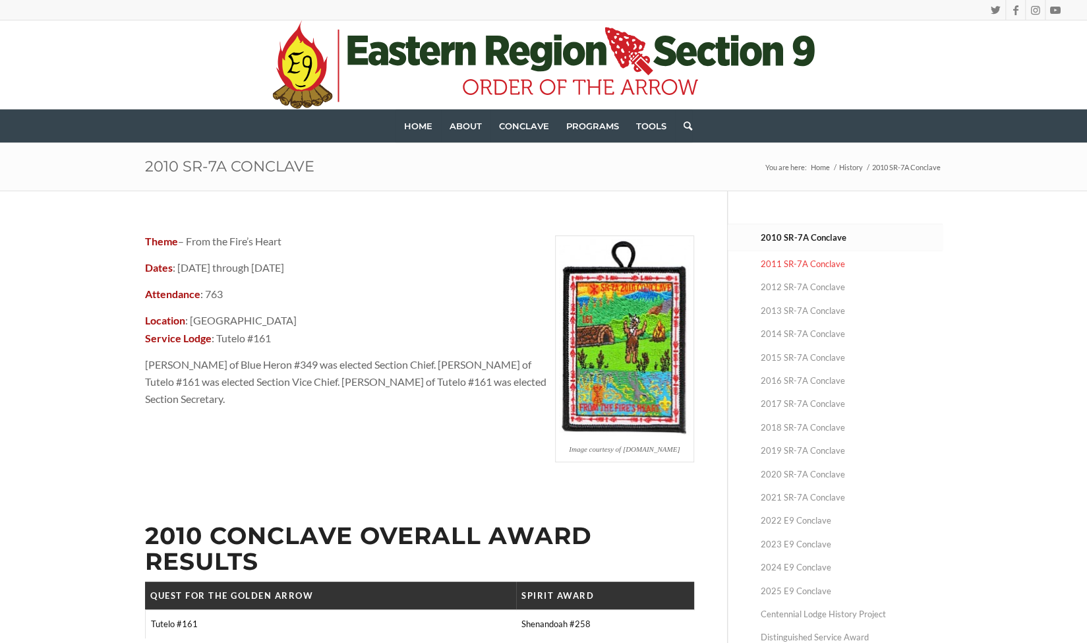
click at [793, 255] on link "2011 SR-7A Conclave" at bounding box center [852, 264] width 182 height 23
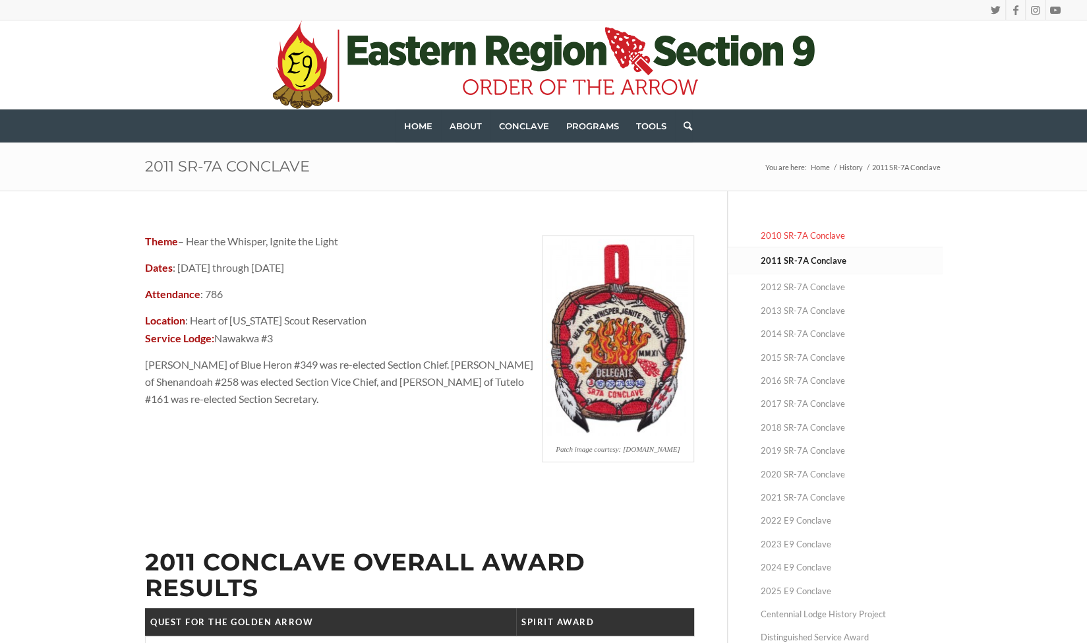
click at [807, 238] on link "2010 SR-7A Conclave" at bounding box center [852, 235] width 182 height 23
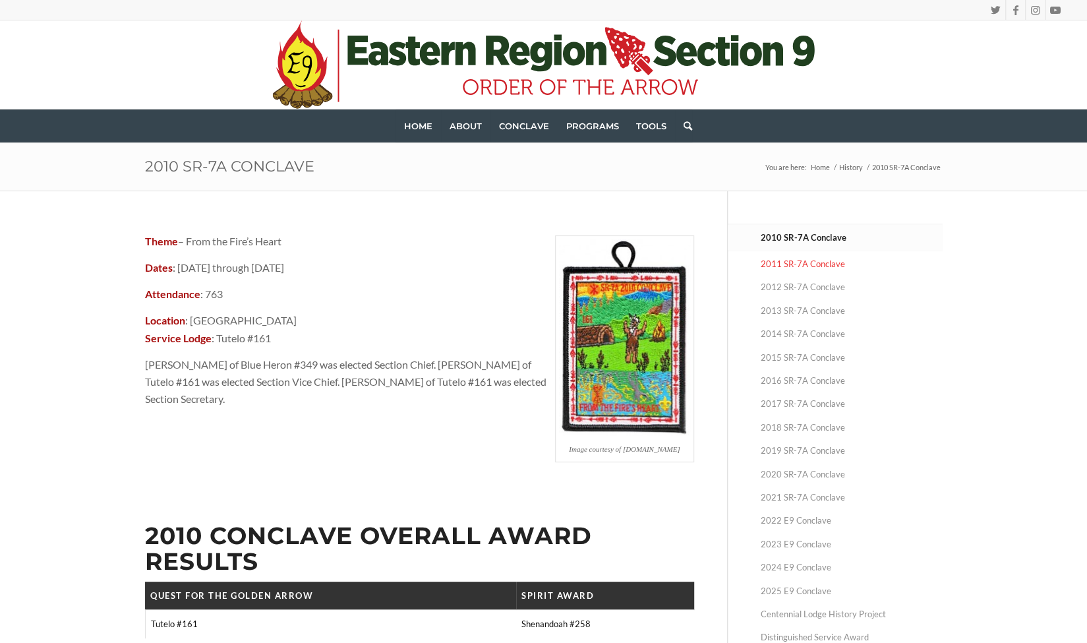
click at [796, 263] on link "2011 SR-7A Conclave" at bounding box center [852, 264] width 182 height 23
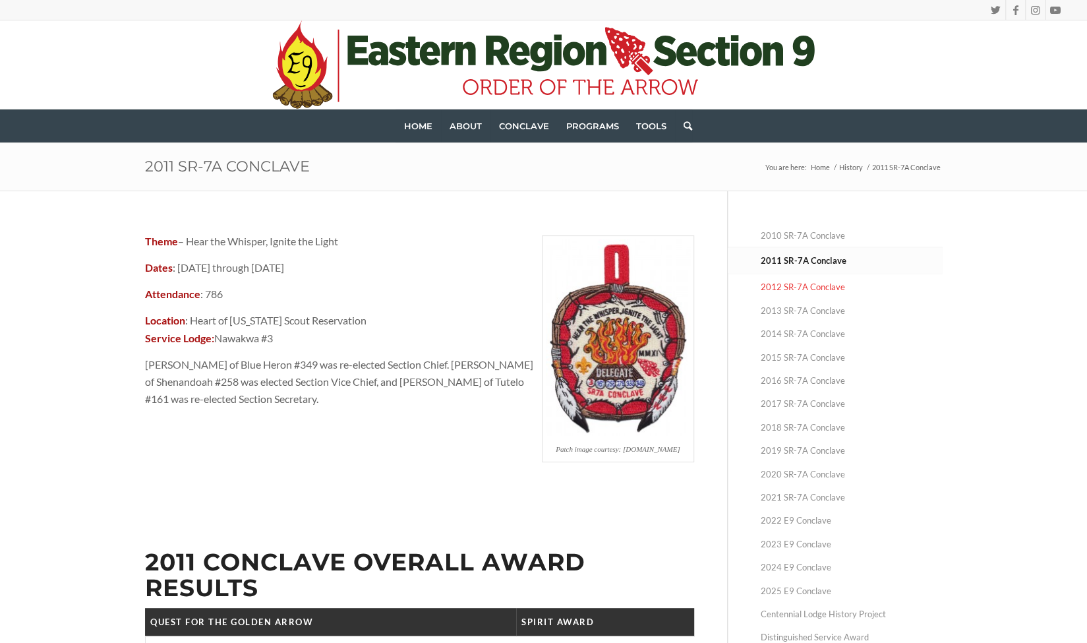
click at [792, 282] on link "2012 SR-7A Conclave" at bounding box center [852, 287] width 182 height 23
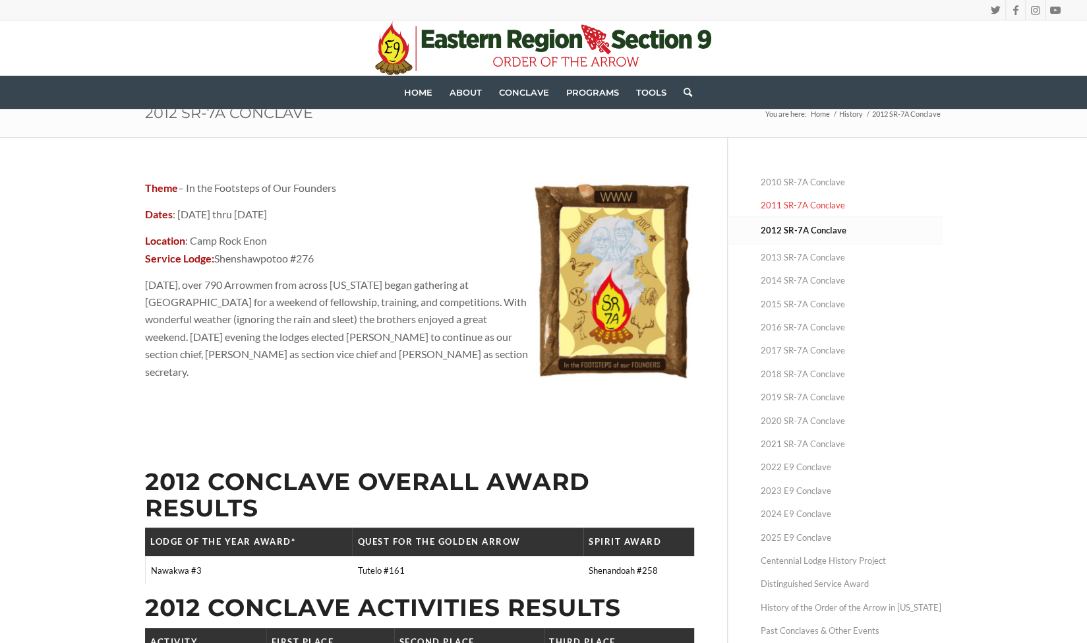
scroll to position [55, 0]
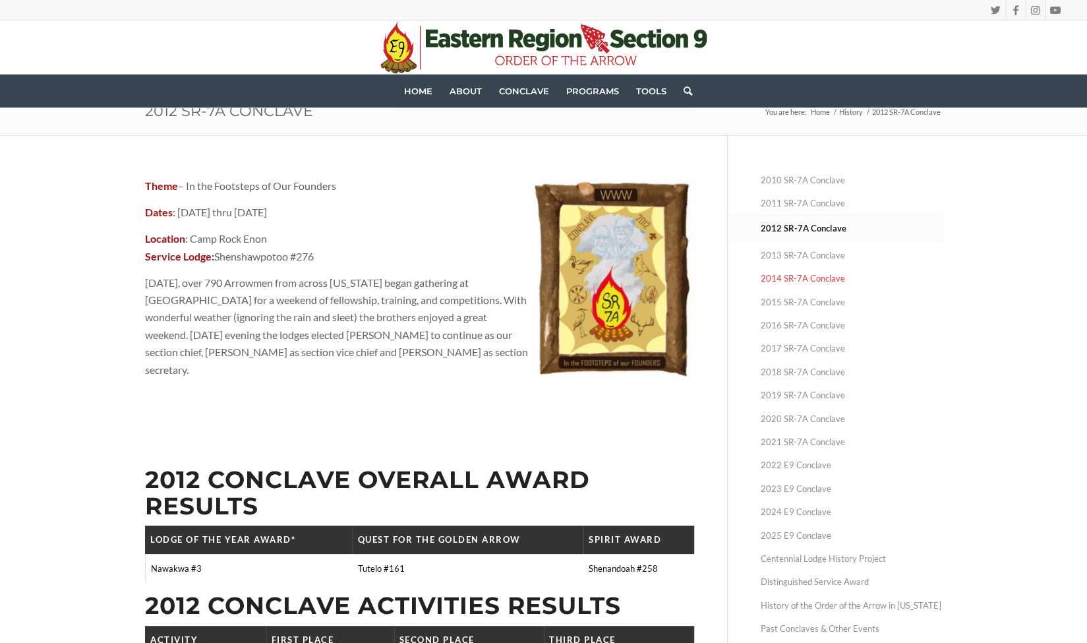
click at [820, 280] on link "2014 SR-7A Conclave" at bounding box center [852, 278] width 182 height 23
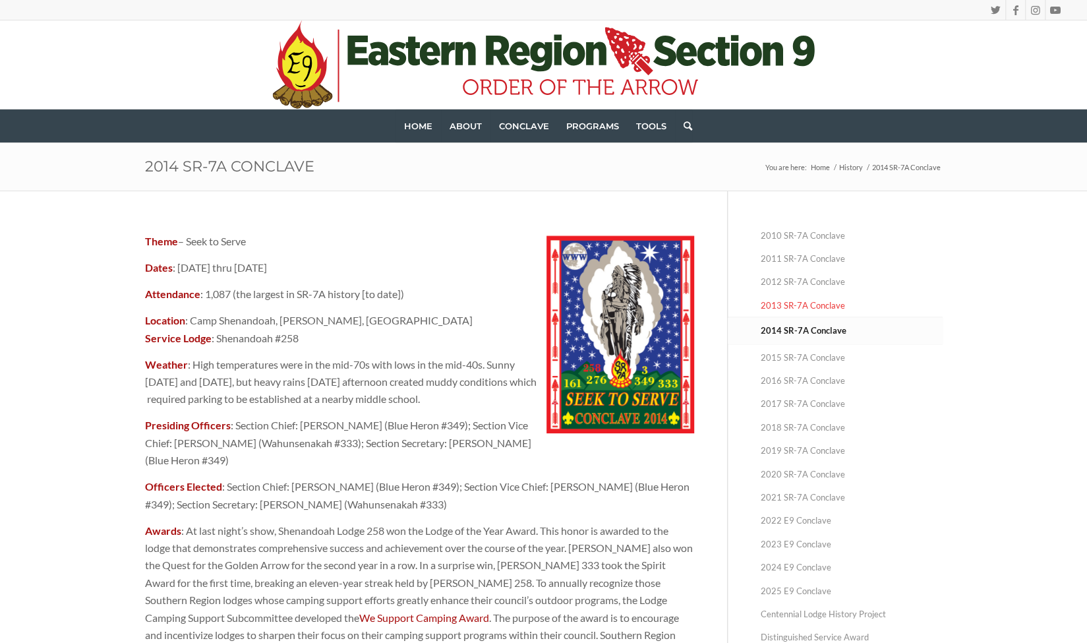
click at [819, 297] on link "2013 SR-7A Conclave" at bounding box center [852, 305] width 182 height 23
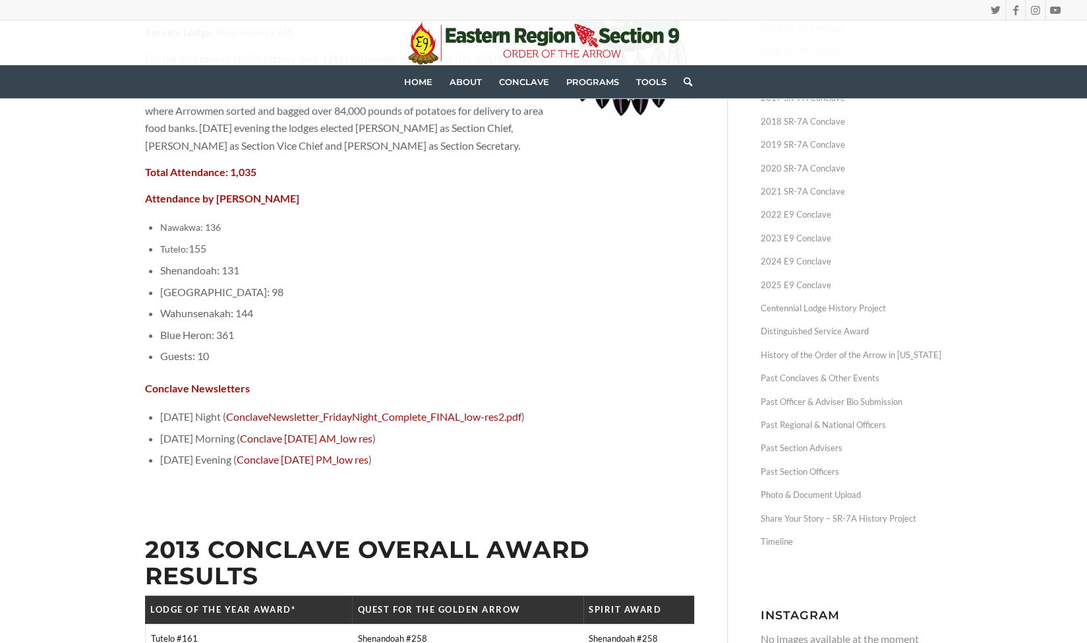
scroll to position [311, 0]
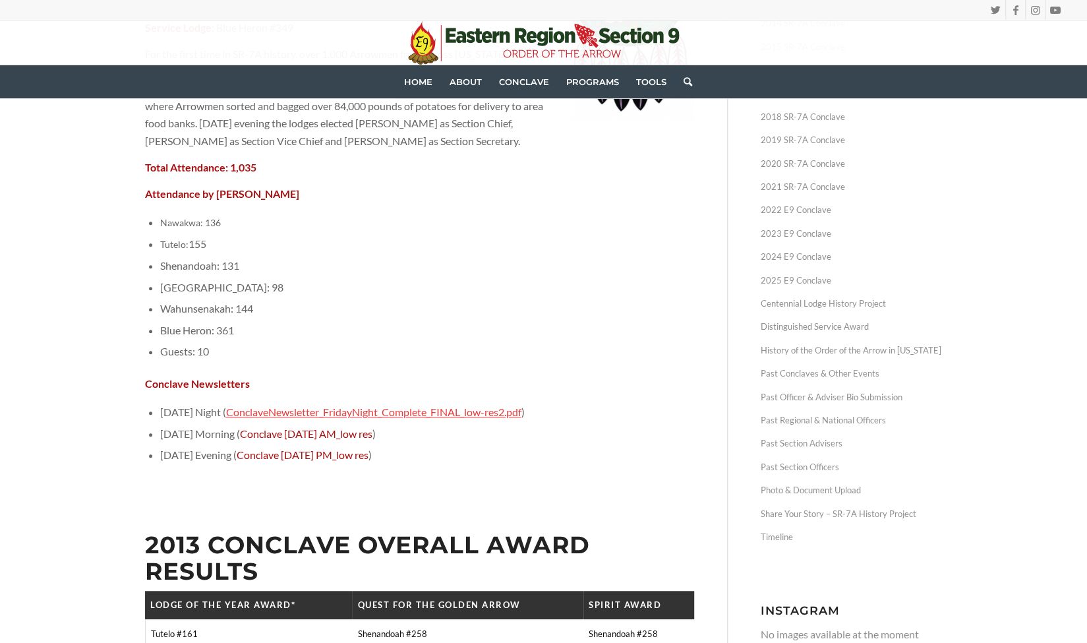
click at [357, 416] on link "ConclaveNewsletter_FridayNight_Complete_FINAL_low-res2.pdf" at bounding box center [373, 411] width 295 height 13
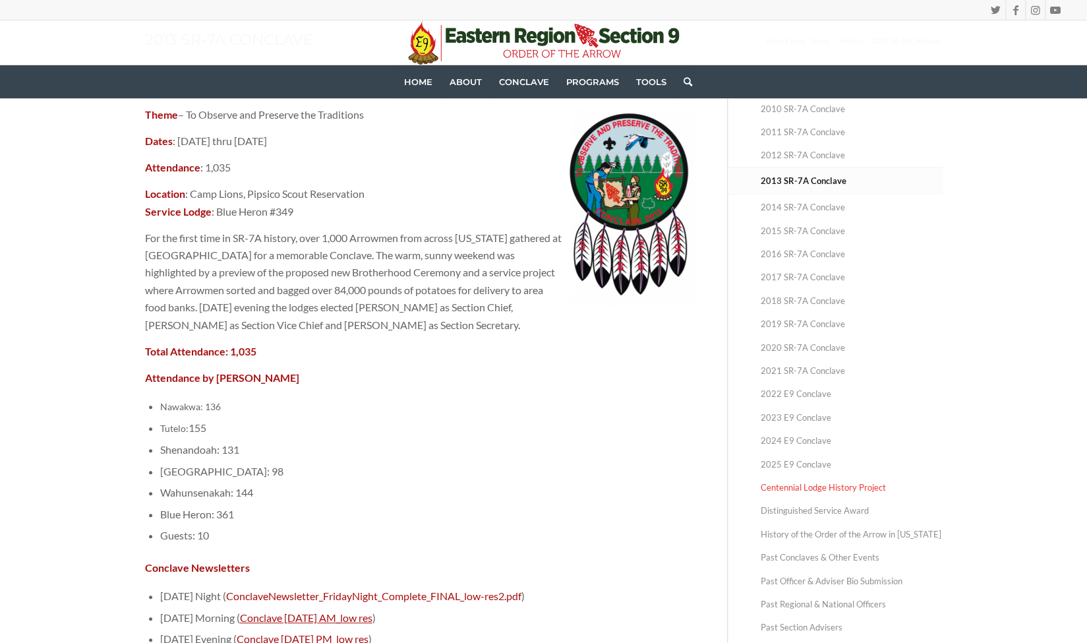
scroll to position [105, 0]
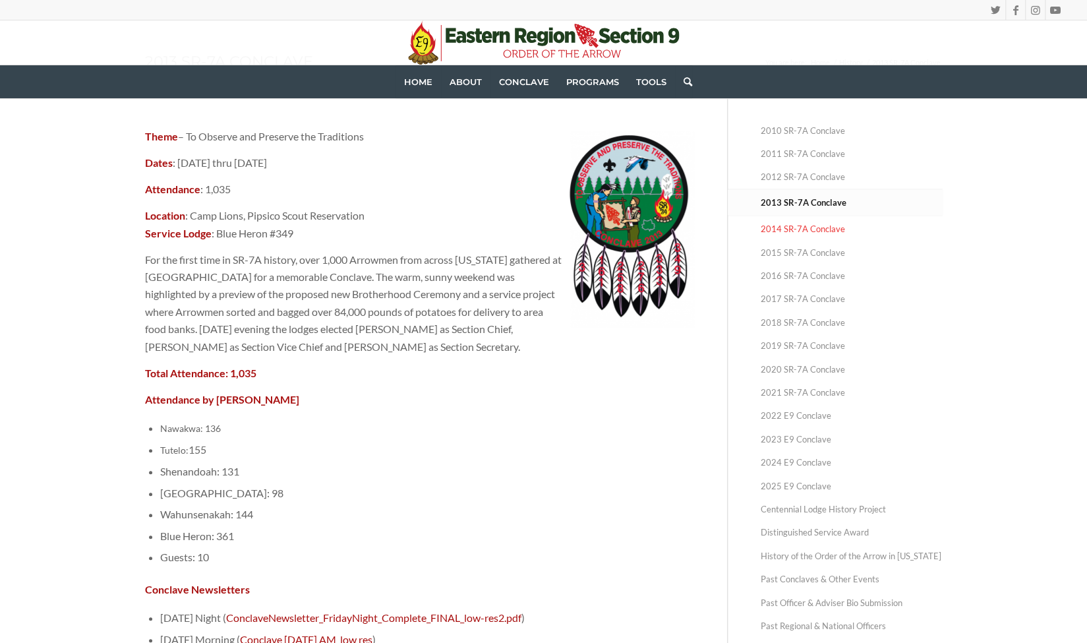
click at [804, 230] on link "2014 SR-7A Conclave" at bounding box center [852, 229] width 182 height 23
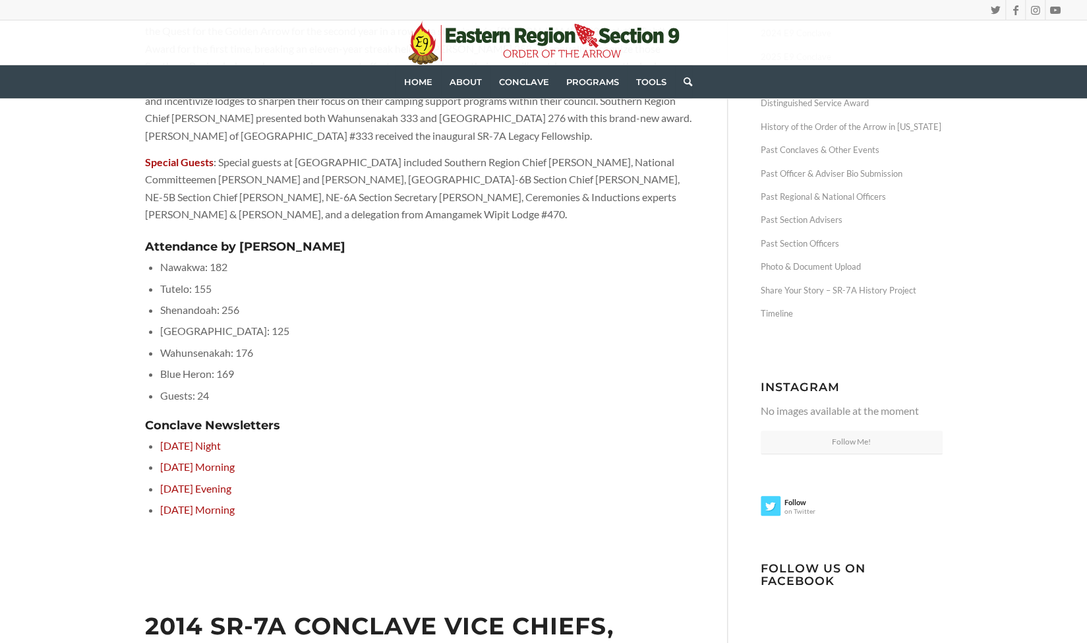
scroll to position [535, 0]
click at [233, 469] on link "Saturday Morning" at bounding box center [197, 466] width 74 height 13
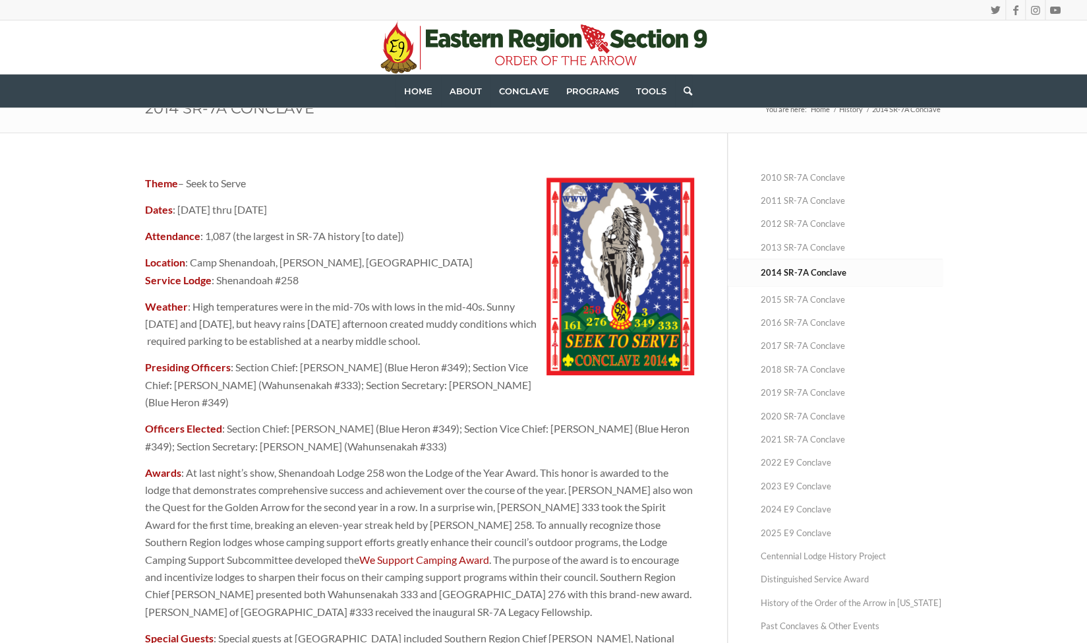
scroll to position [51, 0]
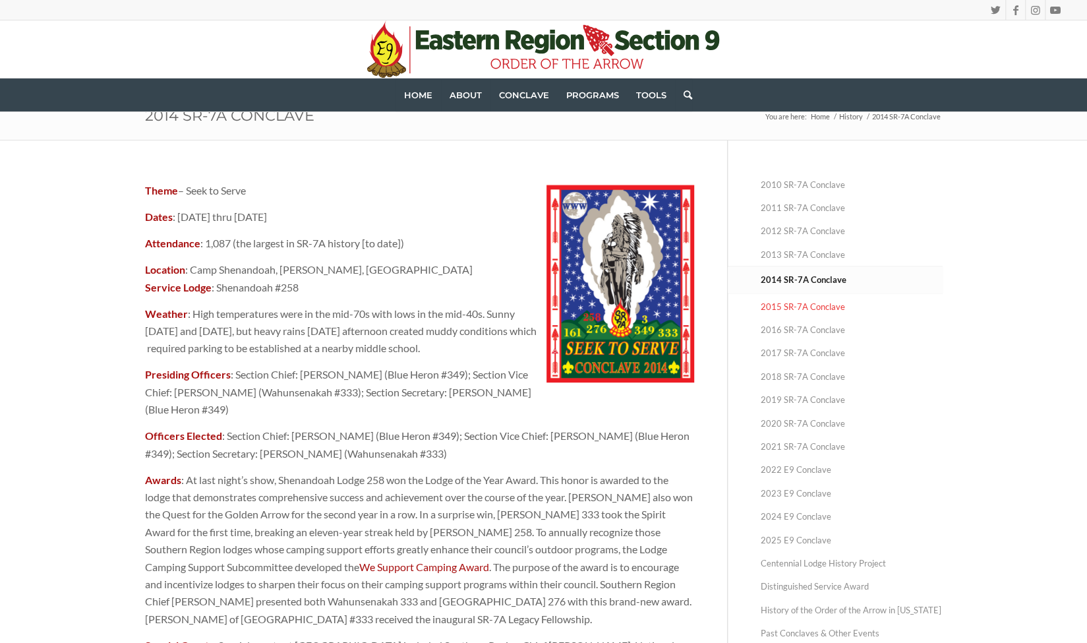
click at [808, 296] on link "2015 SR-7A Conclave" at bounding box center [852, 306] width 182 height 23
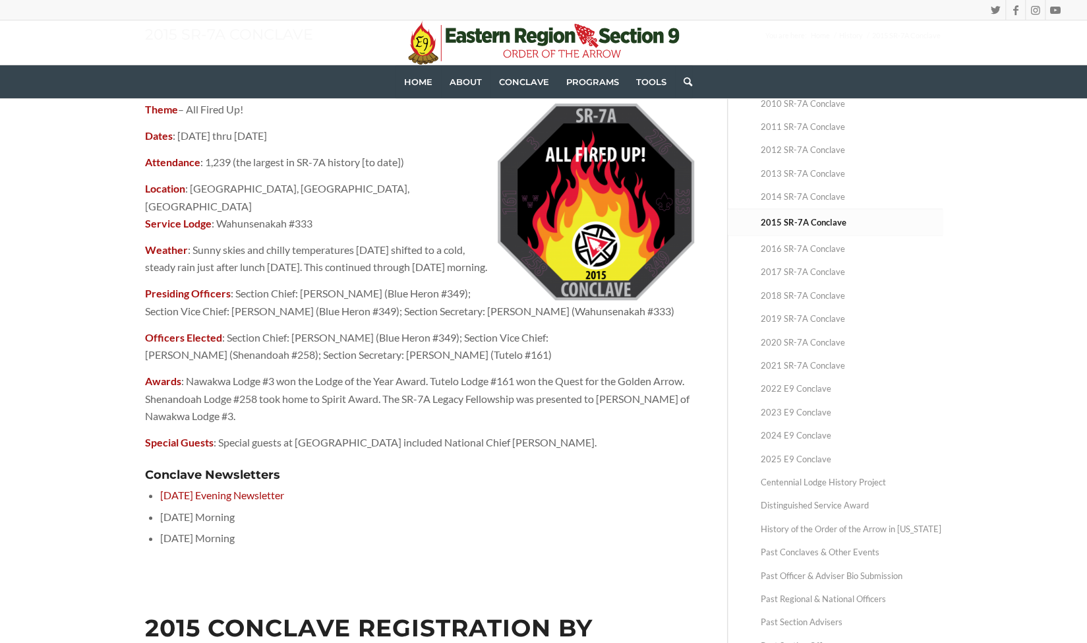
scroll to position [133, 0]
click at [821, 243] on link "2016 SR-7A Conclave" at bounding box center [852, 248] width 182 height 23
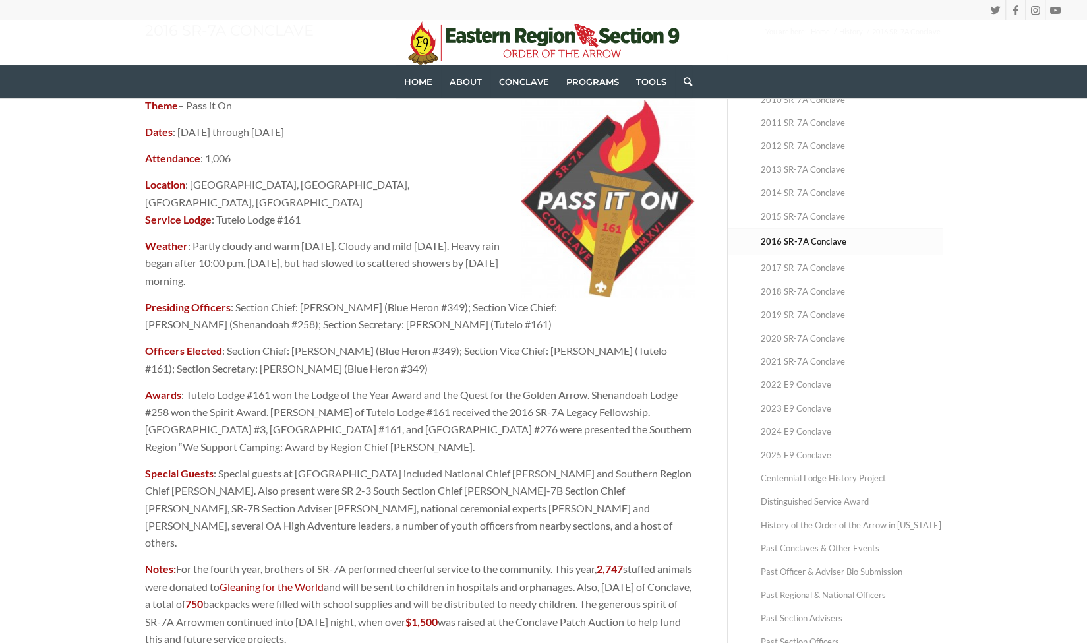
scroll to position [136, 0]
click at [810, 263] on link "2017 SR-7A Conclave" at bounding box center [852, 267] width 182 height 23
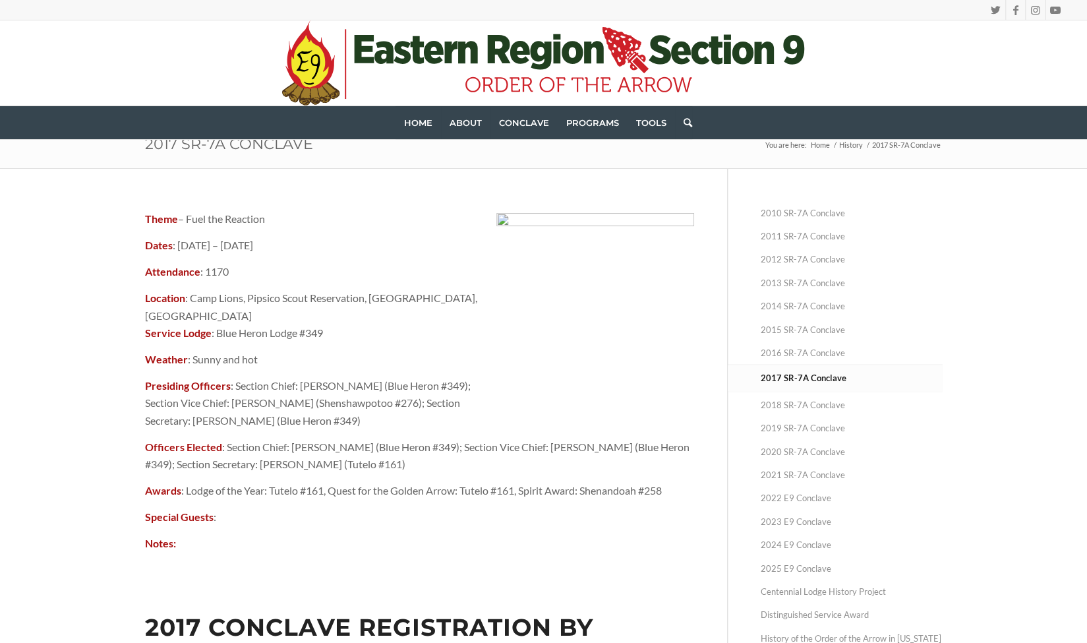
scroll to position [24, 0]
click at [819, 405] on link "2018 SR-7A Conclave" at bounding box center [852, 403] width 182 height 23
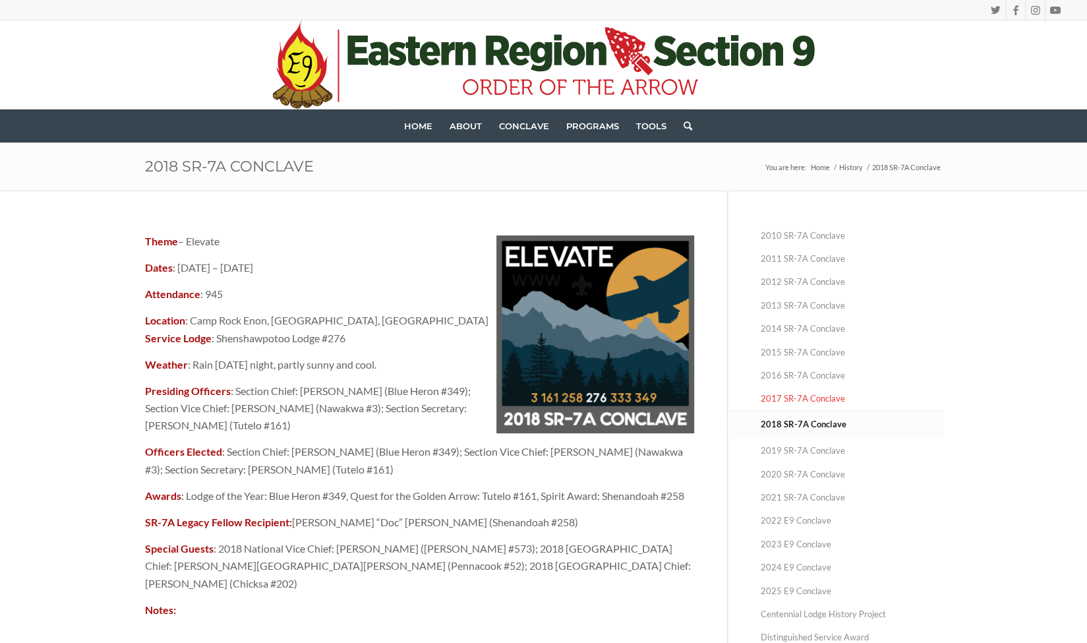
click at [811, 392] on link "2017 SR-7A Conclave" at bounding box center [852, 398] width 182 height 23
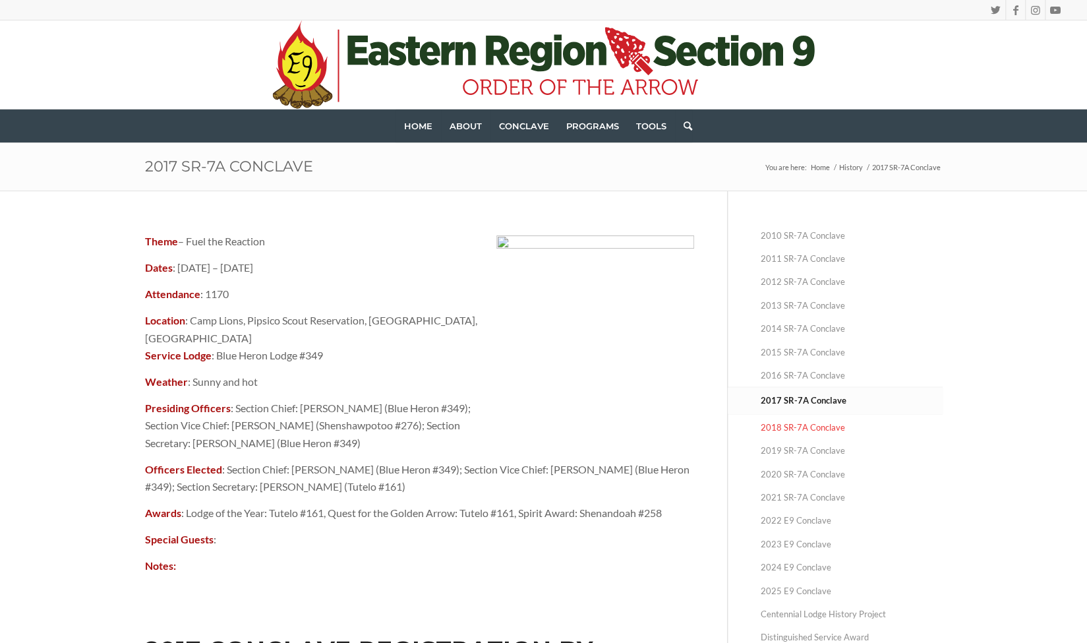
click at [796, 427] on link "2018 SR-7A Conclave" at bounding box center [852, 427] width 182 height 23
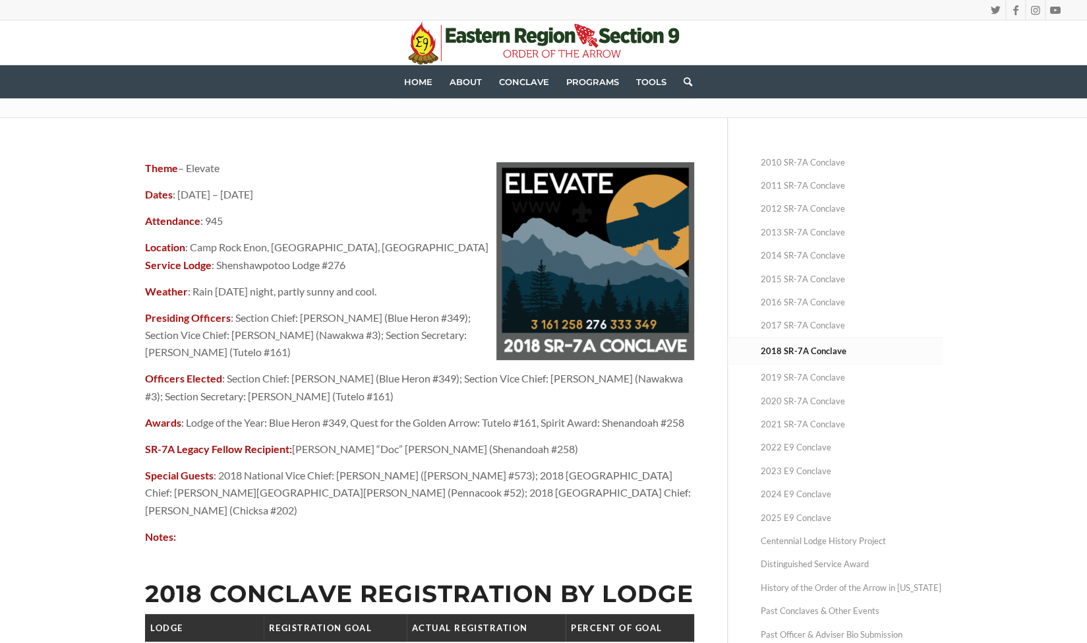
scroll to position [79, 0]
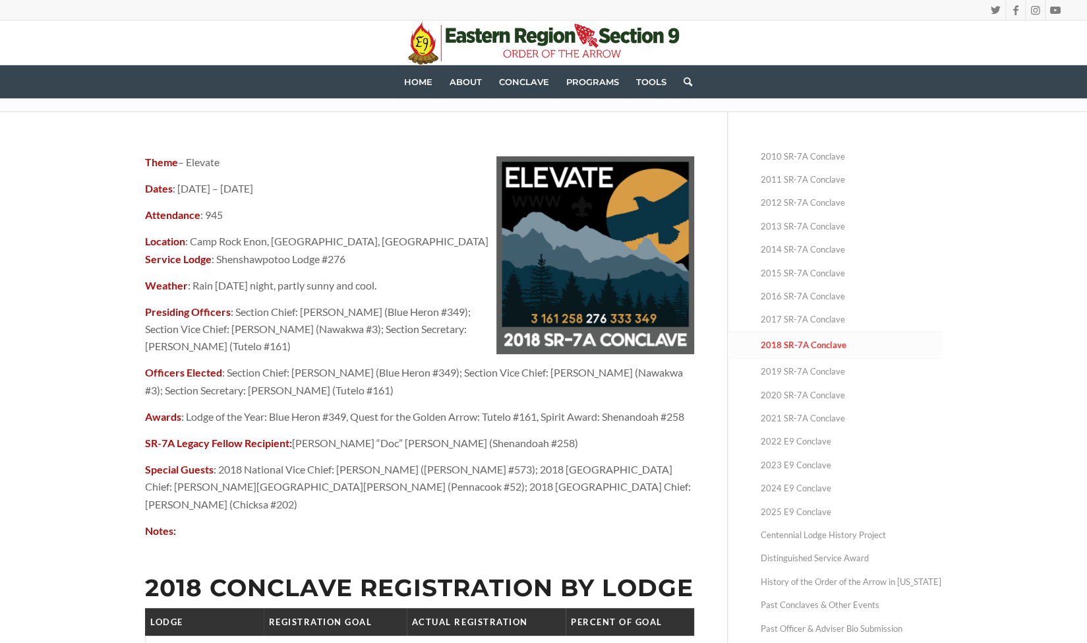
click at [785, 351] on link "2018 SR-7A Conclave" at bounding box center [852, 345] width 182 height 26
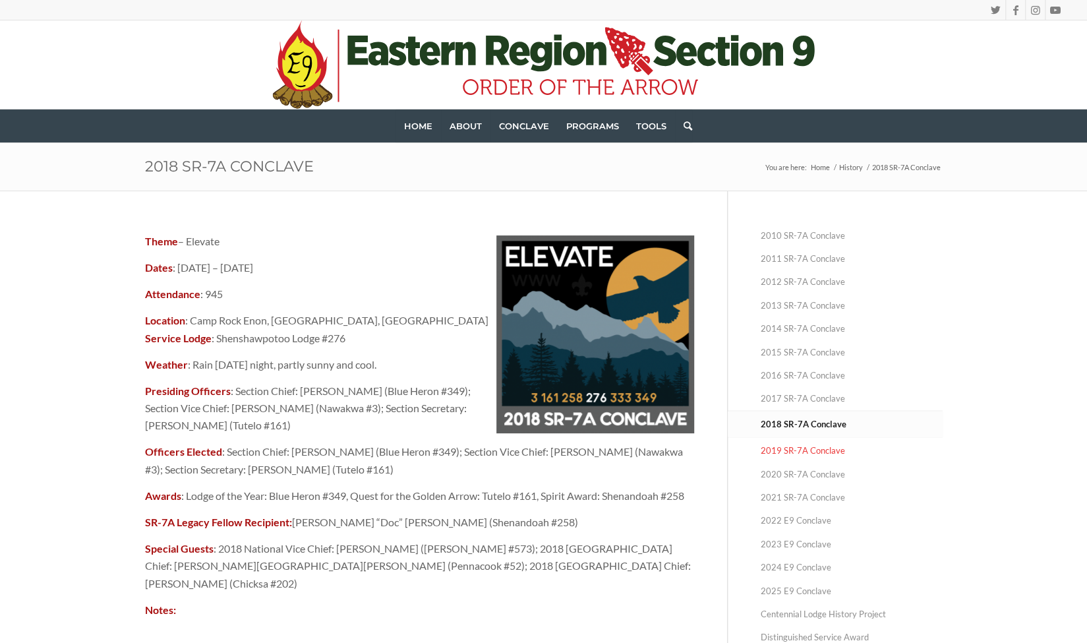
click at [777, 454] on link "2019 SR-7A Conclave" at bounding box center [852, 450] width 182 height 23
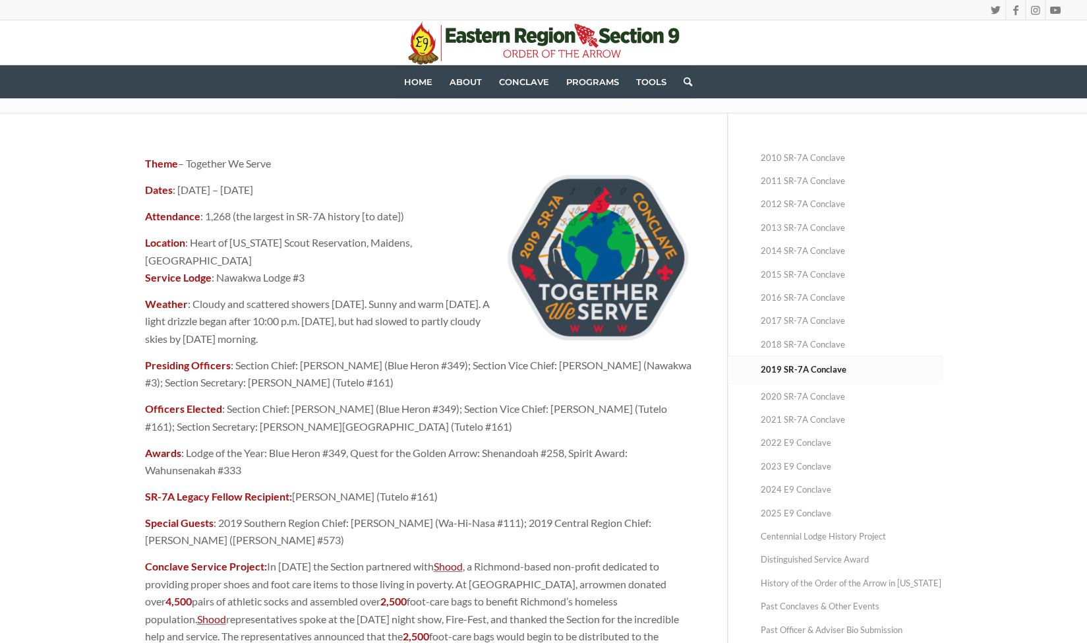
scroll to position [69, 0]
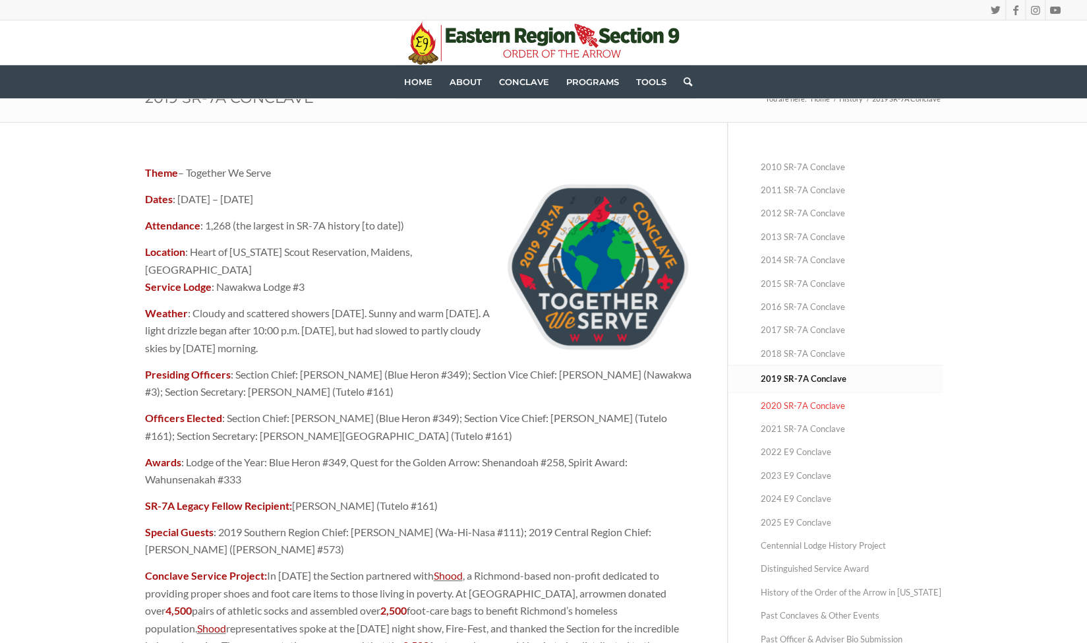
click at [778, 409] on link "2020 SR-7A Conclave" at bounding box center [852, 405] width 182 height 23
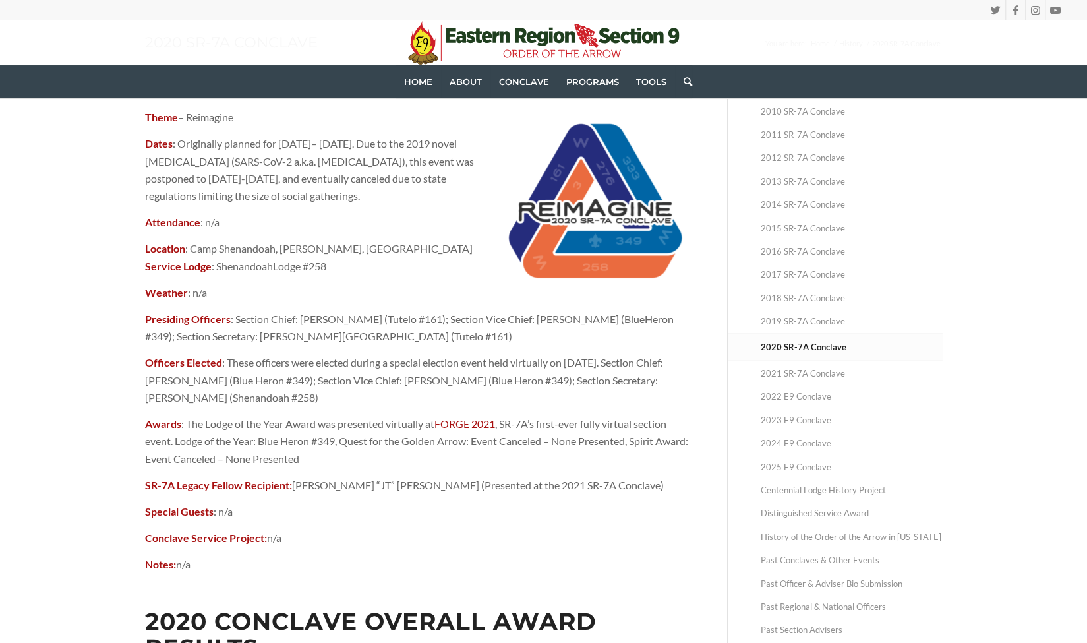
scroll to position [123, 0]
click at [781, 374] on link "2021 SR-7A Conclave" at bounding box center [852, 374] width 182 height 23
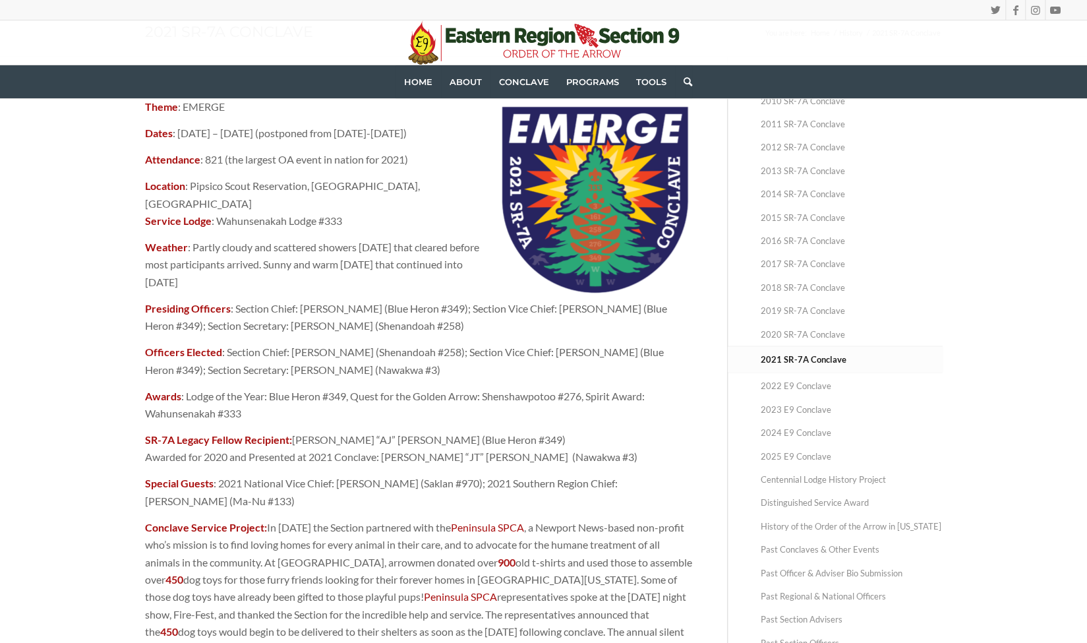
scroll to position [134, 0]
click at [819, 386] on link "2022 E9 Conclave" at bounding box center [852, 386] width 182 height 23
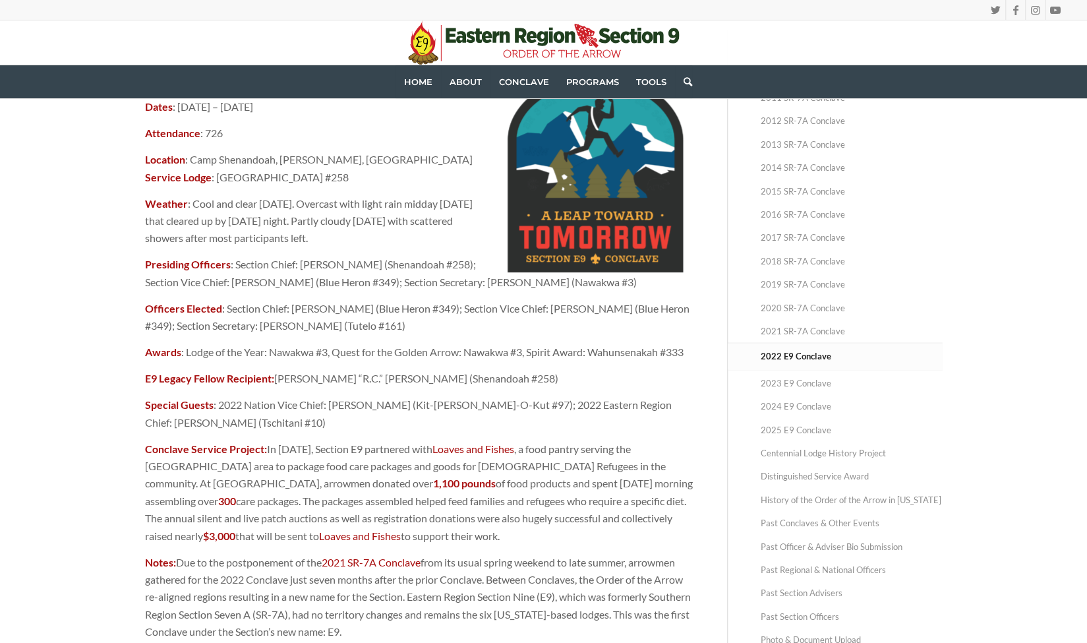
scroll to position [162, 0]
click at [808, 378] on link "2023 E9 Conclave" at bounding box center [852, 382] width 182 height 23
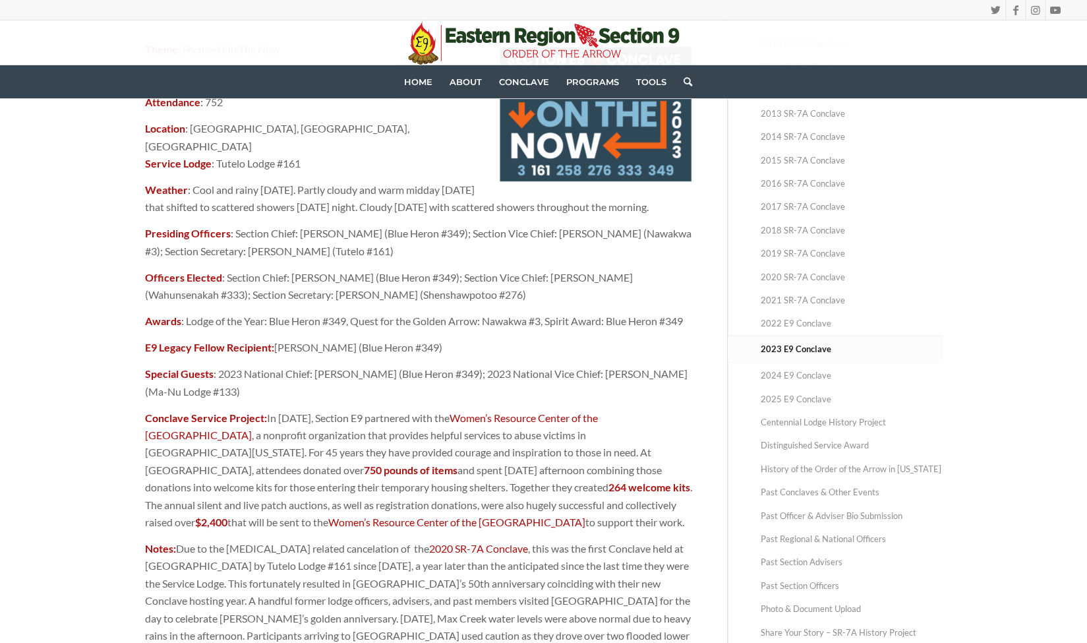
scroll to position [198, 0]
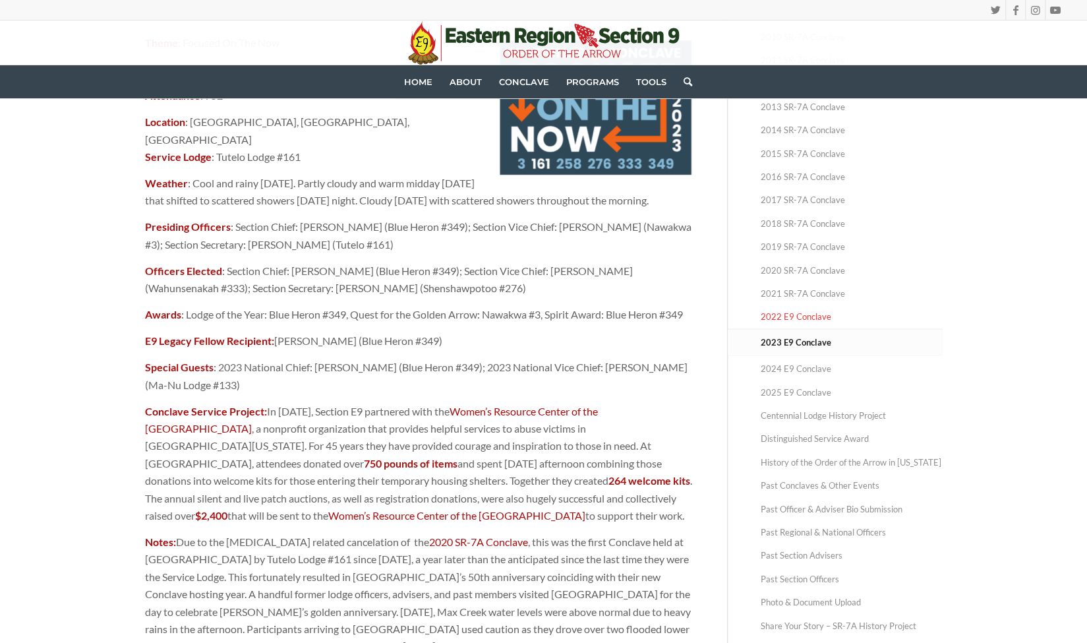
click at [777, 318] on link "2022 E9 Conclave" at bounding box center [852, 316] width 182 height 23
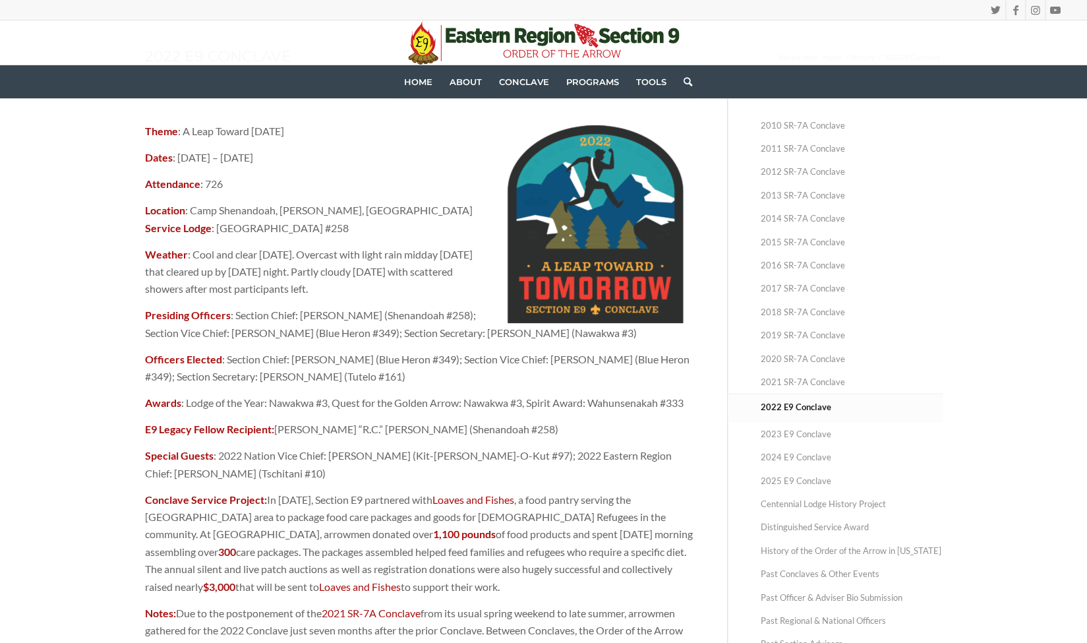
scroll to position [111, 0]
click at [794, 426] on link "2023 E9 Conclave" at bounding box center [852, 433] width 182 height 23
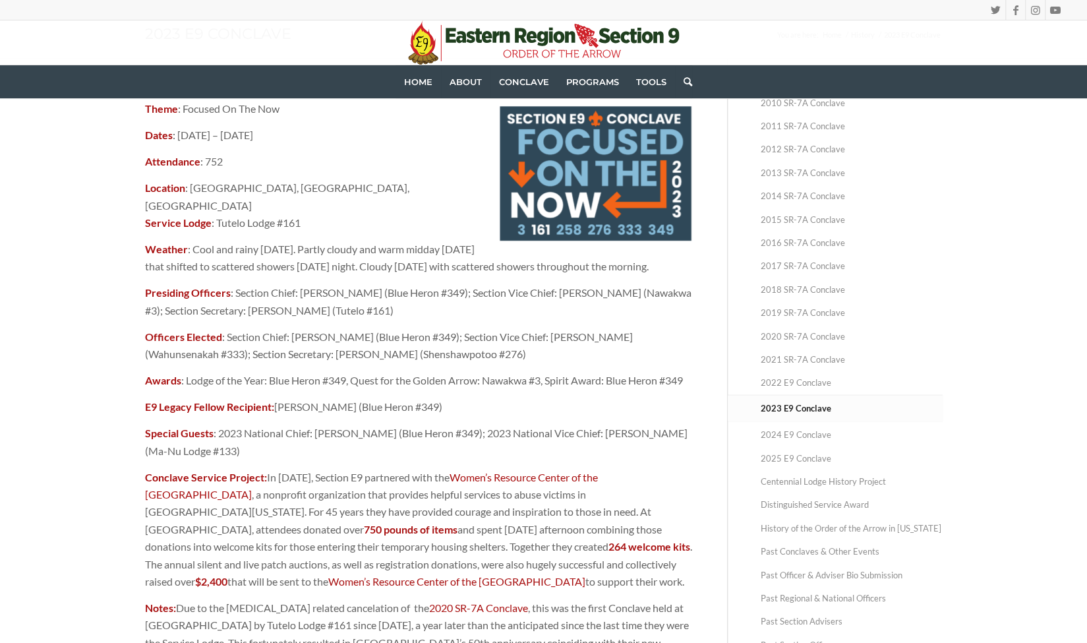
scroll to position [169, 0]
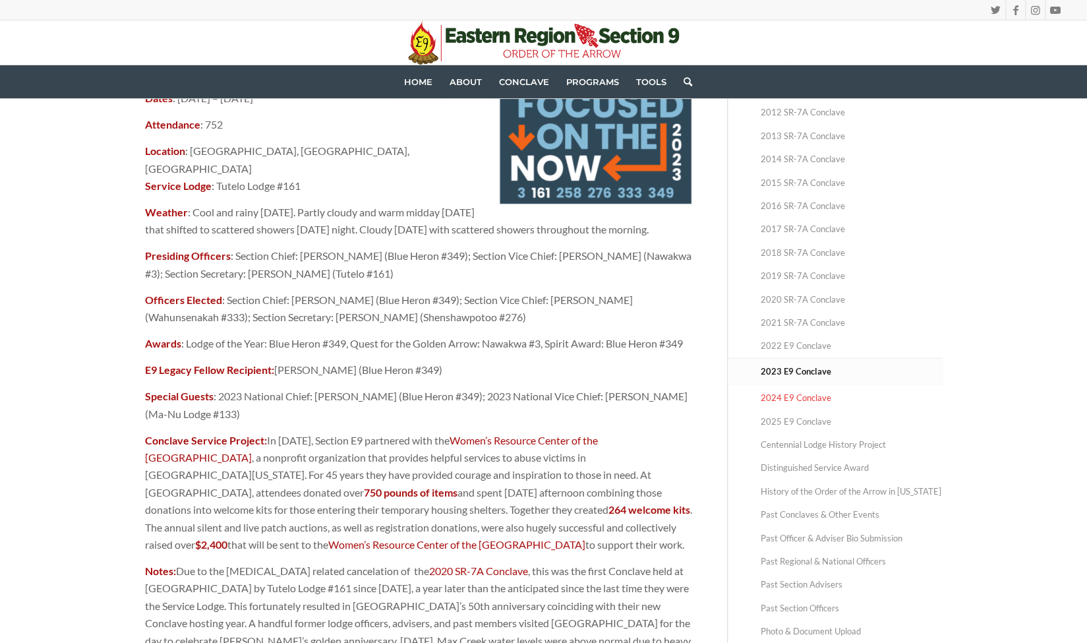
click at [830, 395] on link "2024 E9 Conclave" at bounding box center [852, 397] width 182 height 23
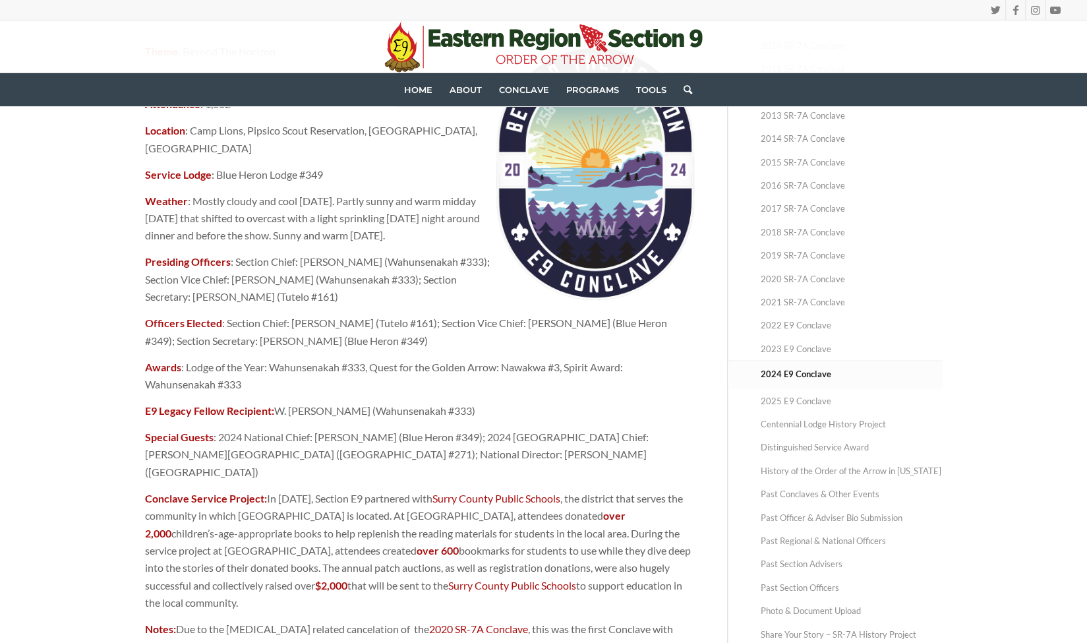
scroll to position [189, 0]
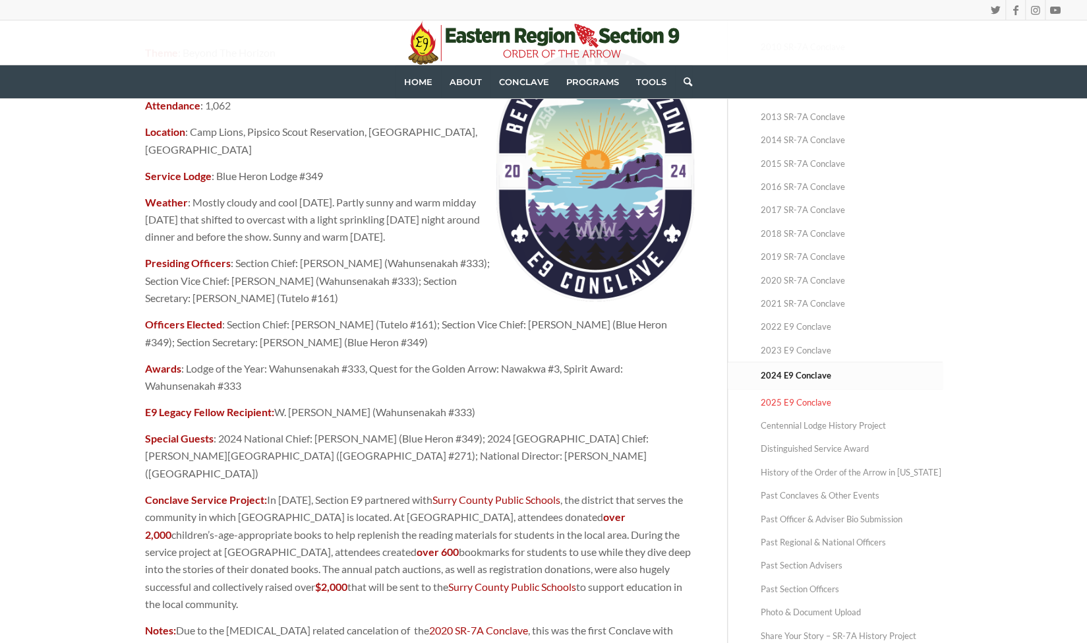
click at [806, 406] on link "2025 E9 Conclave" at bounding box center [852, 402] width 182 height 23
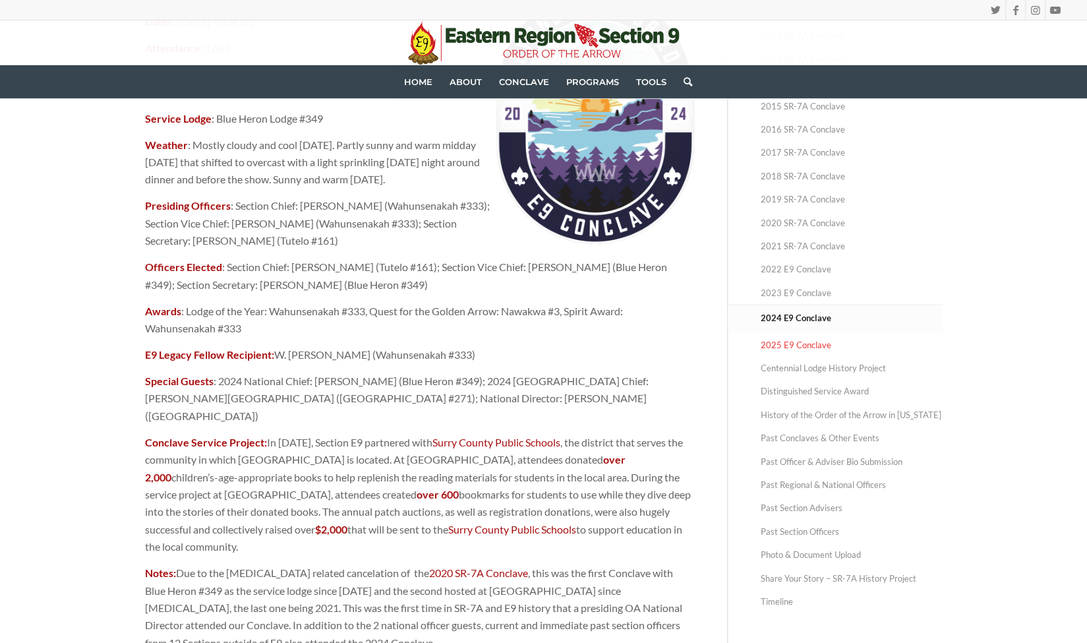
scroll to position [258, 0]
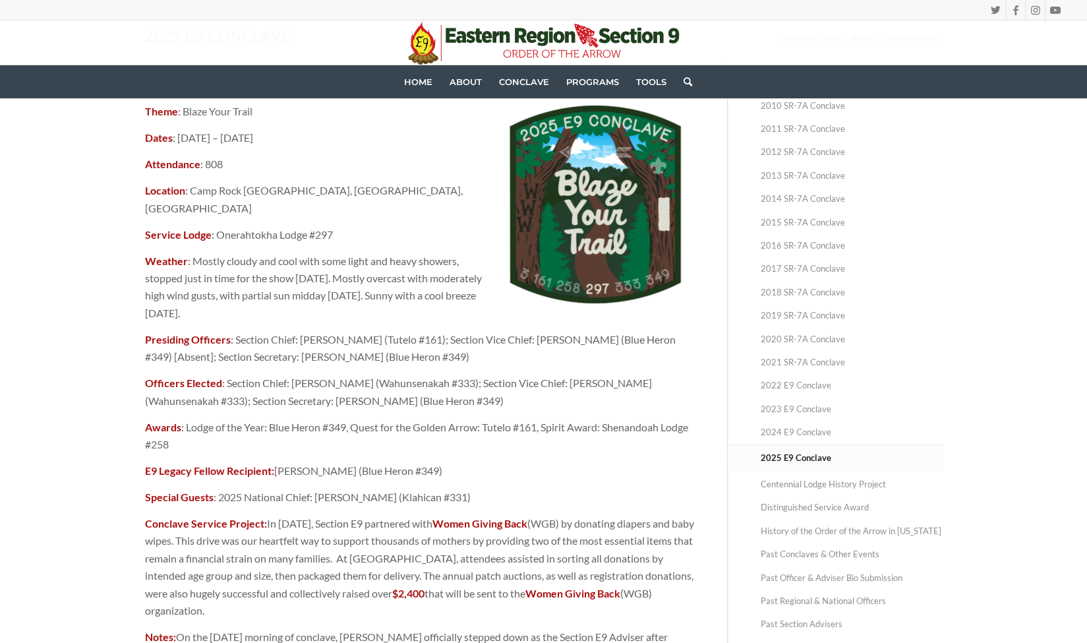
scroll to position [124, 0]
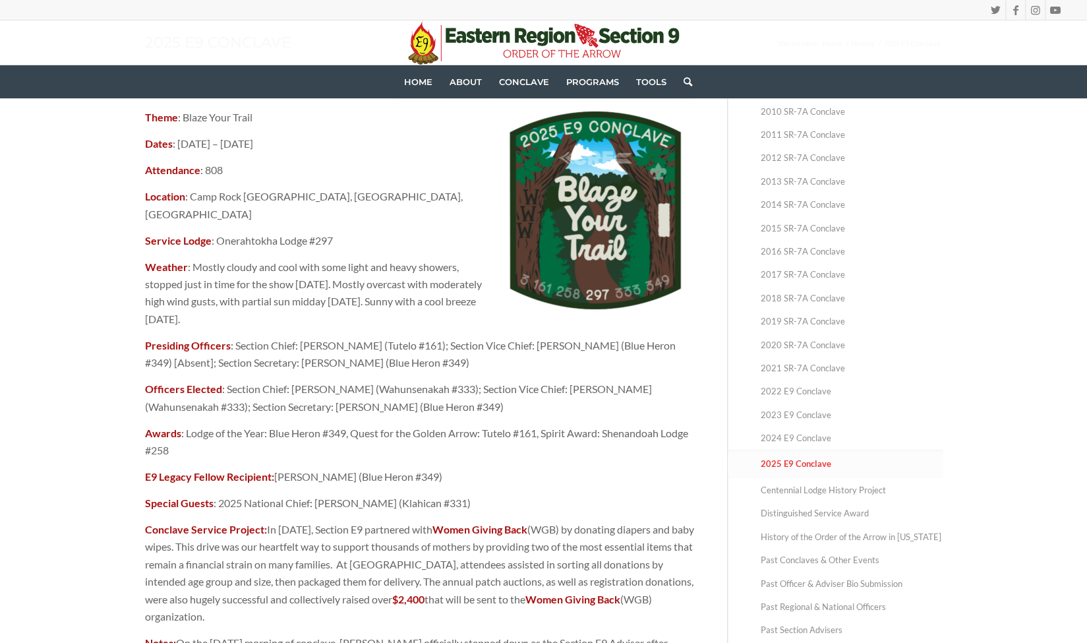
click at [814, 451] on link "2025 E9 Conclave" at bounding box center [852, 464] width 182 height 26
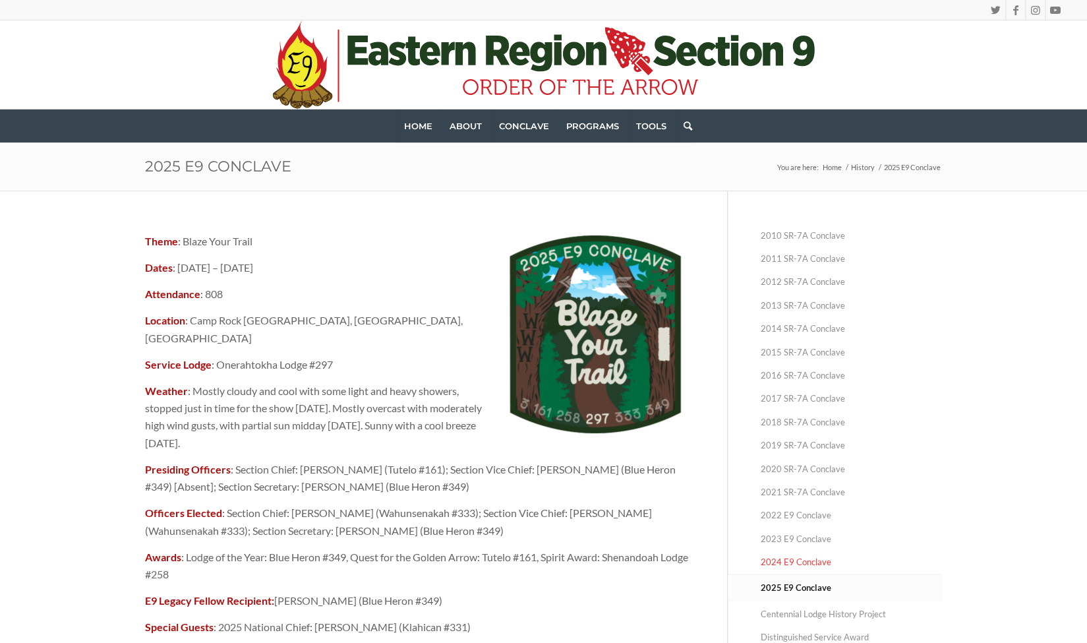
click at [802, 553] on link "2024 E9 Conclave" at bounding box center [852, 561] width 182 height 23
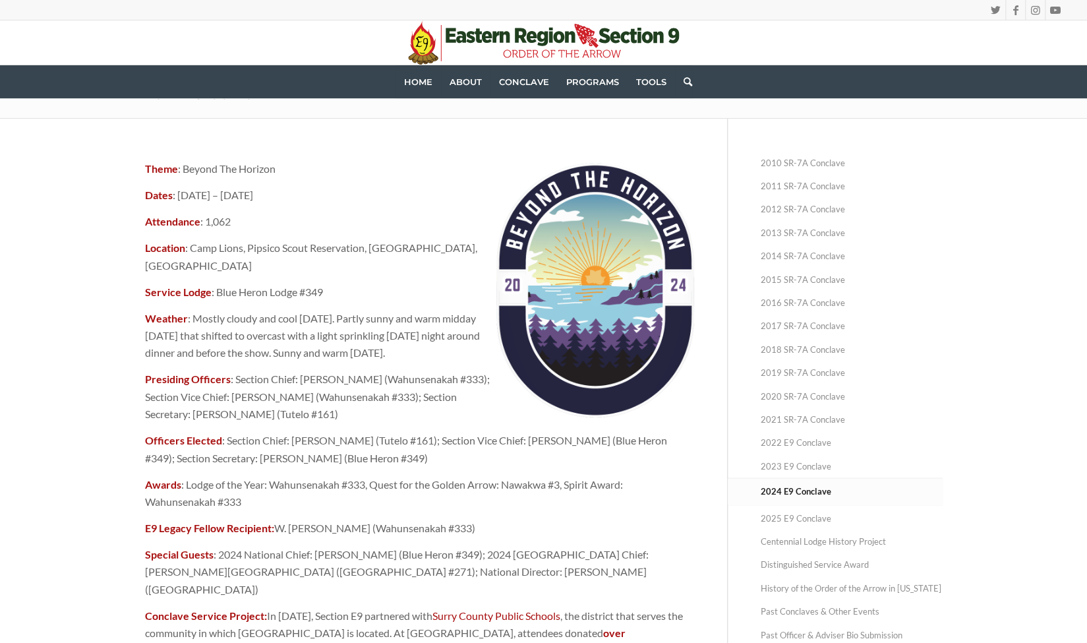
scroll to position [73, 0]
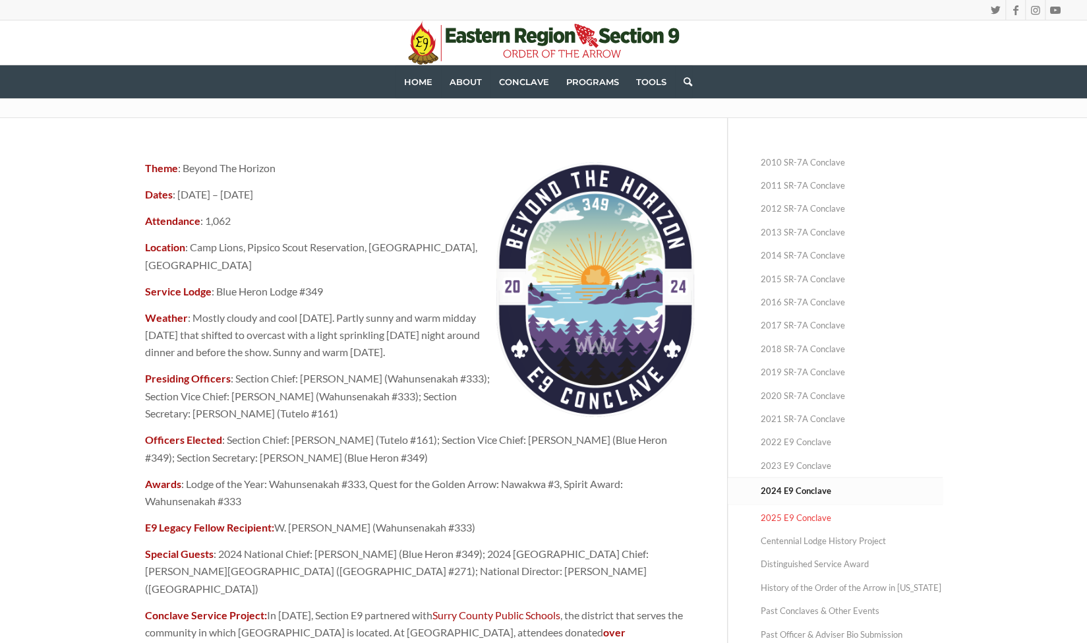
click at [787, 515] on link "2025 E9 Conclave" at bounding box center [852, 517] width 182 height 23
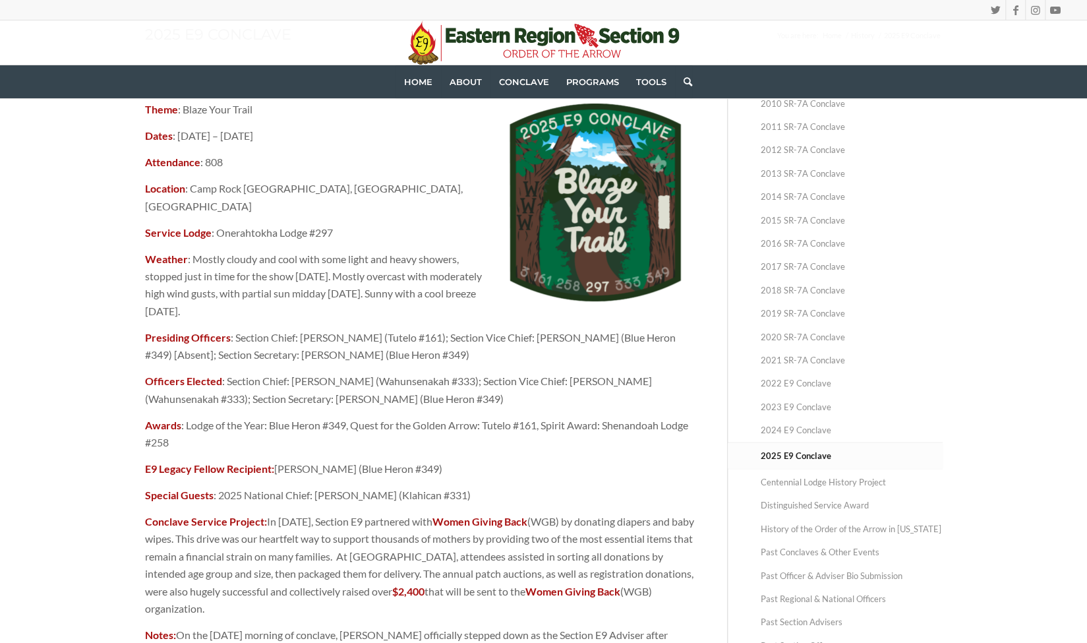
scroll to position [157, 0]
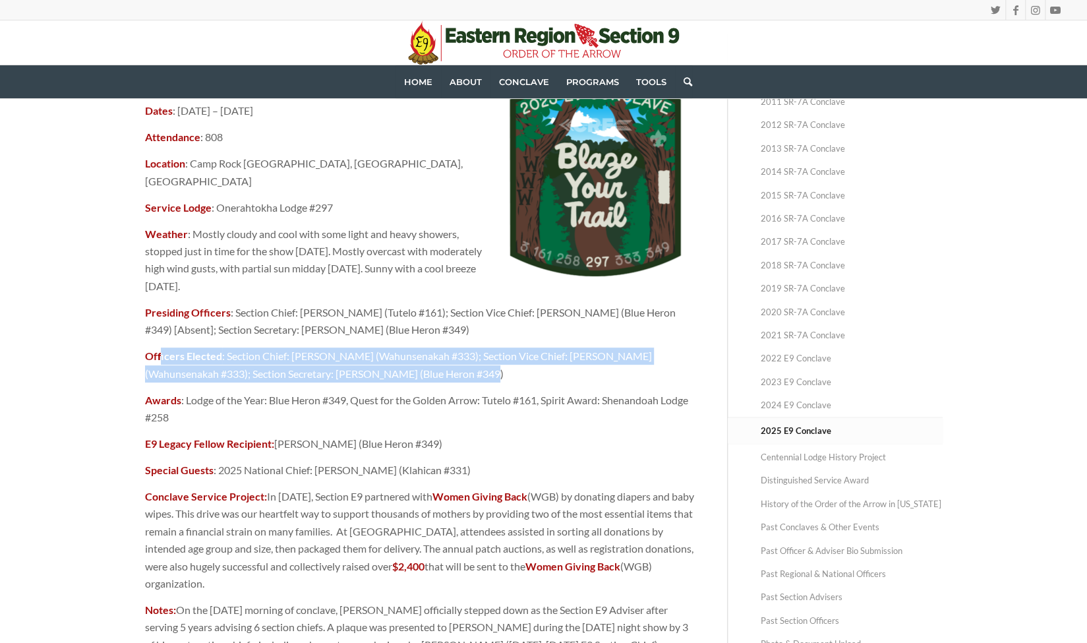
drag, startPoint x: 471, startPoint y: 363, endPoint x: 158, endPoint y: 340, distance: 313.3
click at [158, 347] on p "Officers Elected : Section Chief: Joshua Cox (Wahunsenakah #333); Section Vice …" at bounding box center [419, 364] width 549 height 35
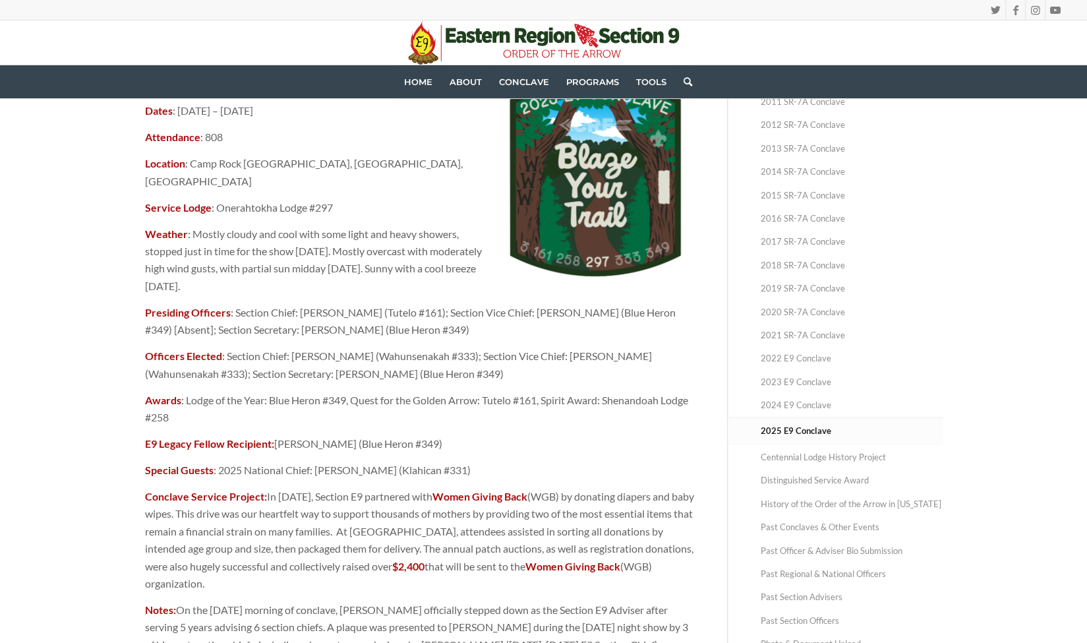
click at [380, 316] on p "Presiding Officers : Section Chief: Jacob O’Fiel (Tutelo #161); Section Vice Ch…" at bounding box center [419, 321] width 549 height 35
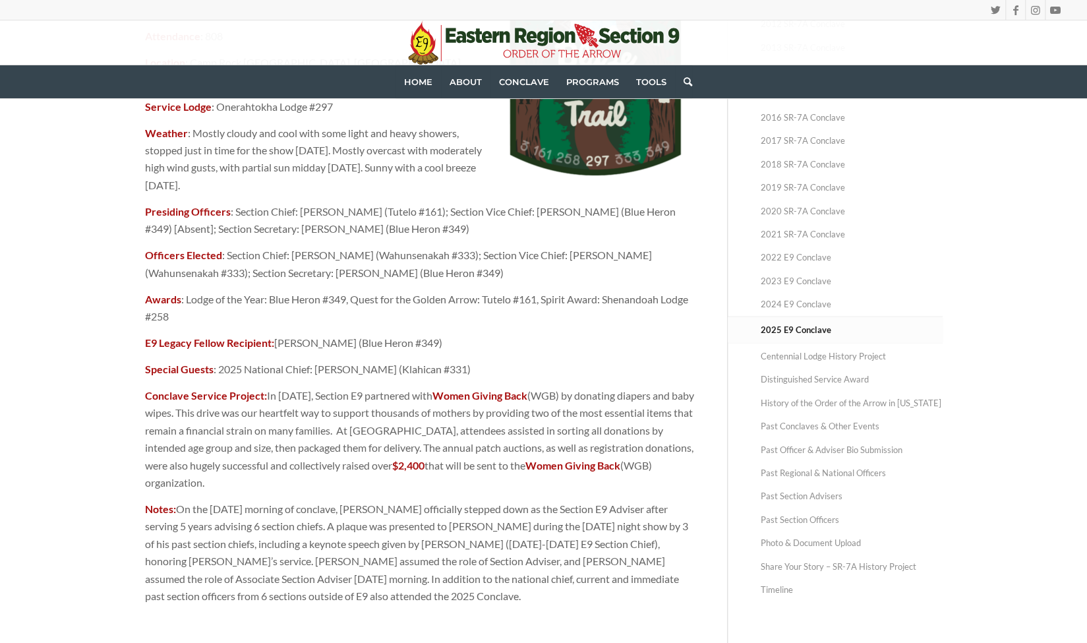
scroll to position [257, 0]
click at [796, 374] on link "Distinguished Service Award" at bounding box center [852, 380] width 182 height 23
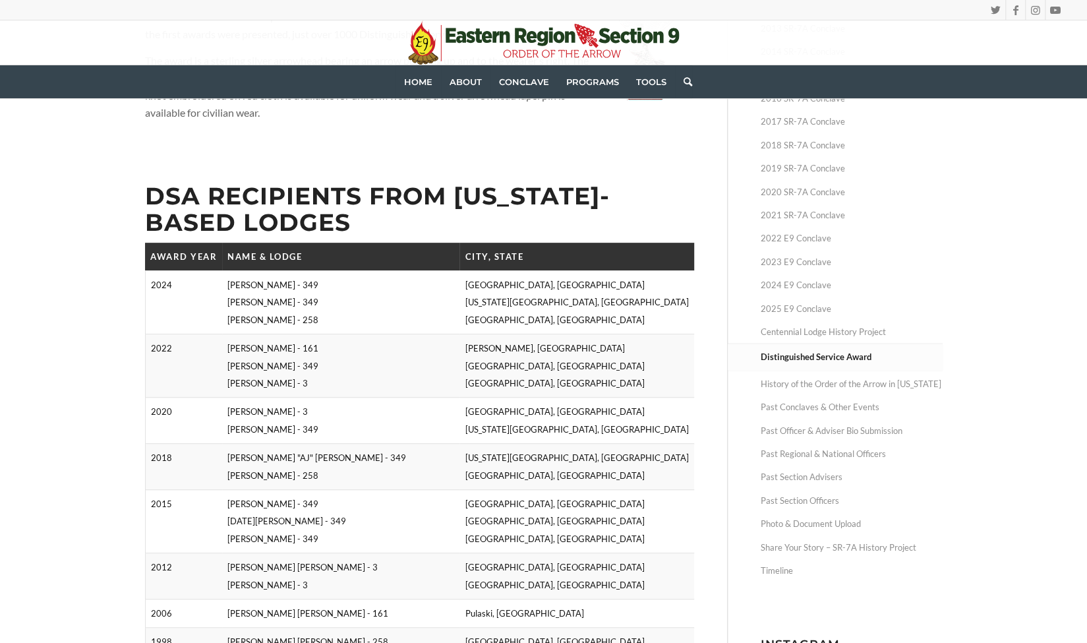
scroll to position [185, 0]
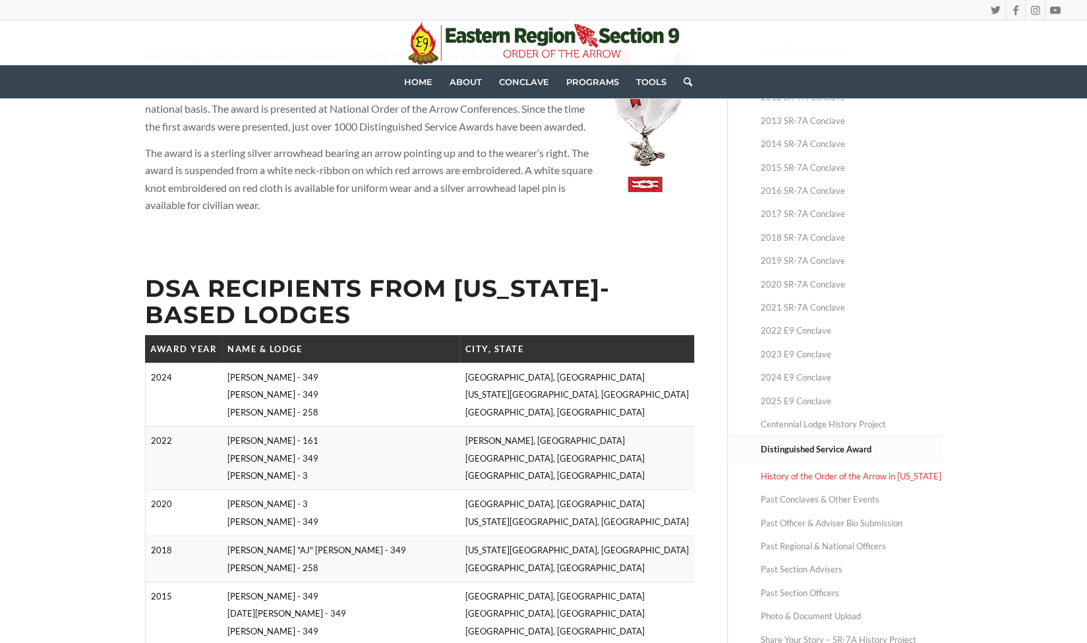
click at [787, 483] on link "History of the Order of the Arrow in [US_STATE]" at bounding box center [852, 476] width 182 height 23
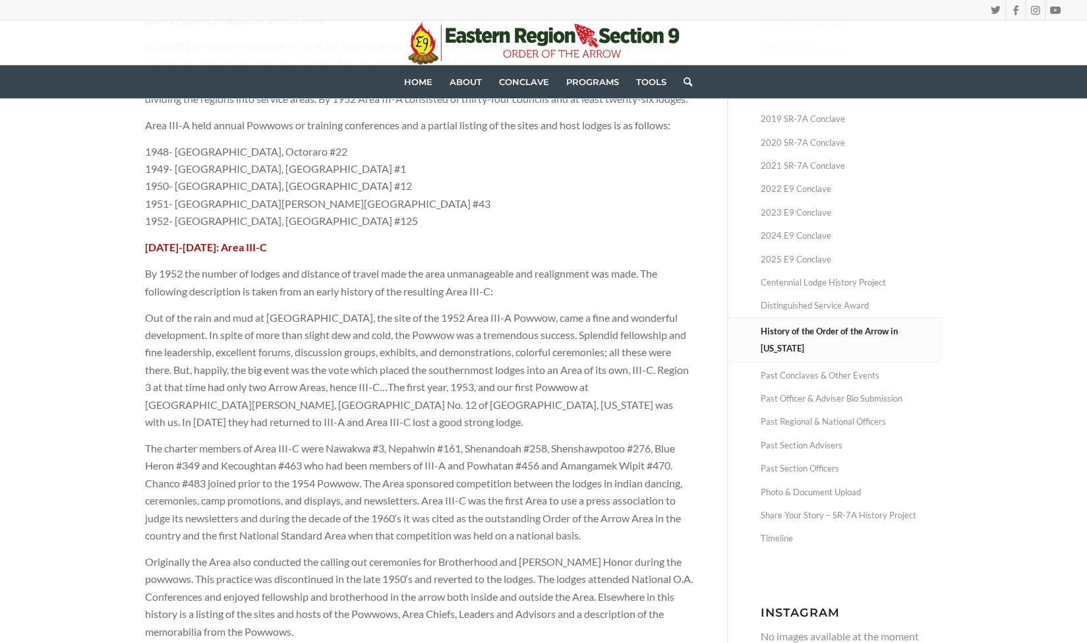
scroll to position [326, 0]
click at [823, 297] on link "Distinguished Service Award" at bounding box center [852, 306] width 182 height 23
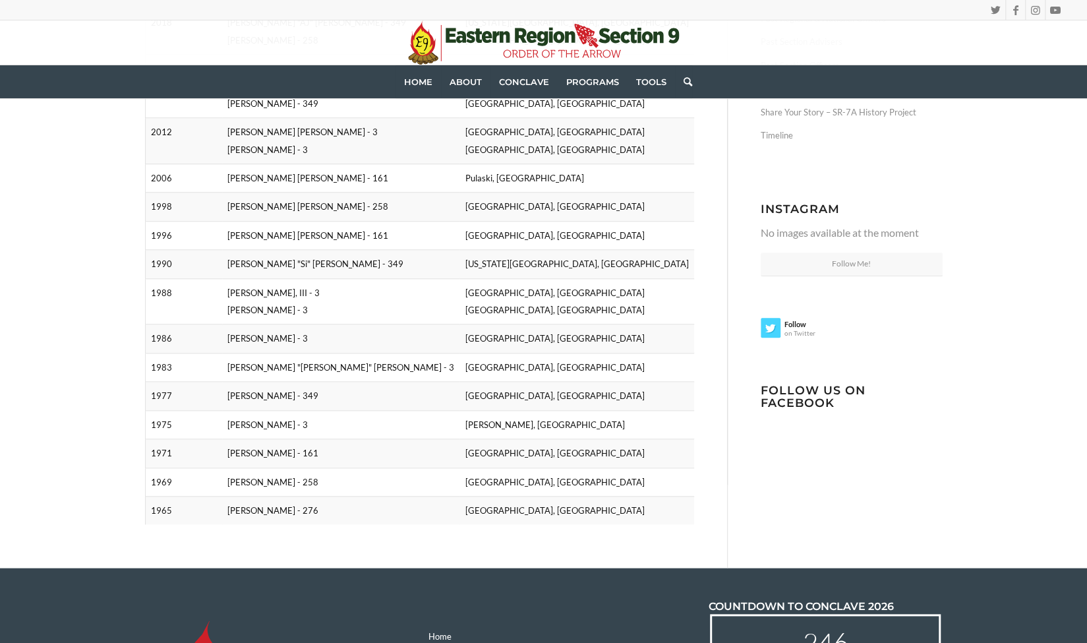
scroll to position [730, 0]
